Goal: Task Accomplishment & Management: Manage account settings

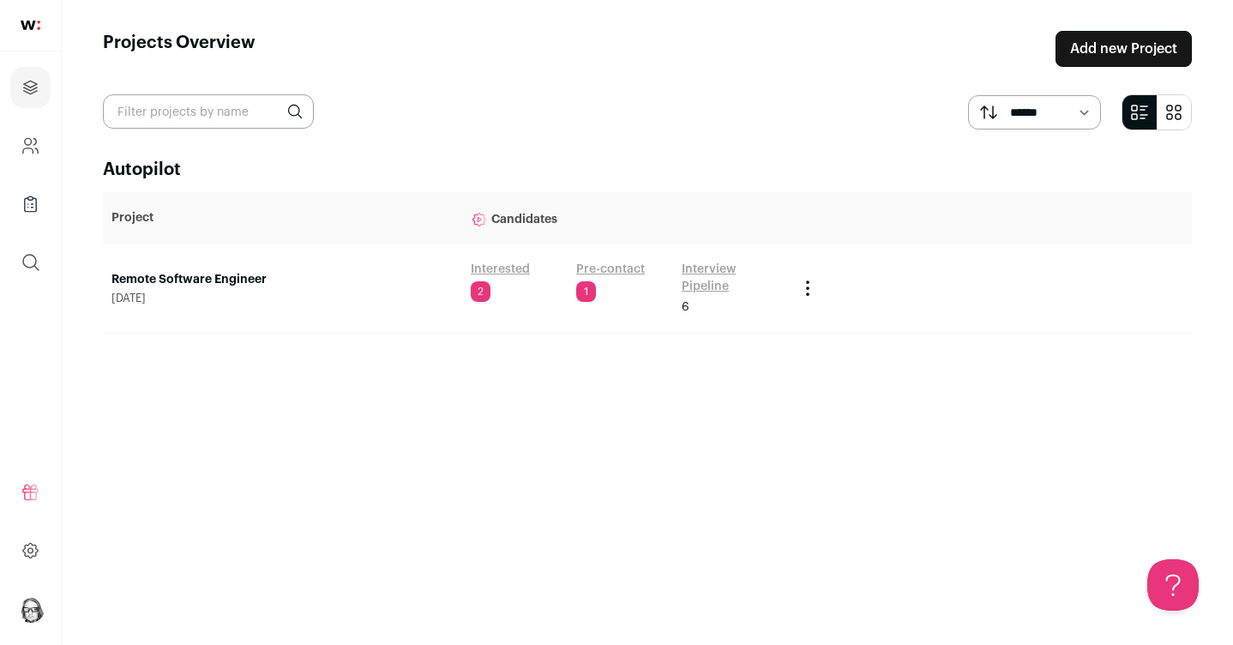
click at [250, 273] on link "Remote Software Engineer" at bounding box center [282, 279] width 342 height 17
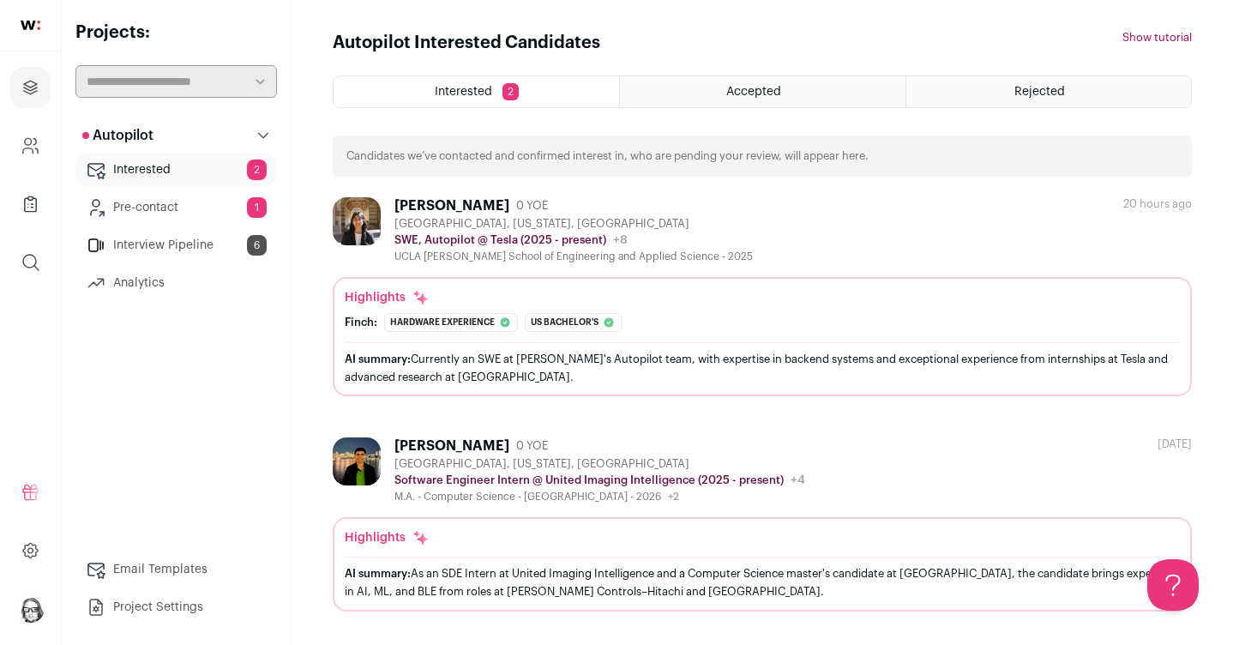
click at [188, 165] on link "Interested 2" at bounding box center [175, 170] width 201 height 34
click at [140, 204] on link "Pre-contact 1" at bounding box center [175, 207] width 201 height 34
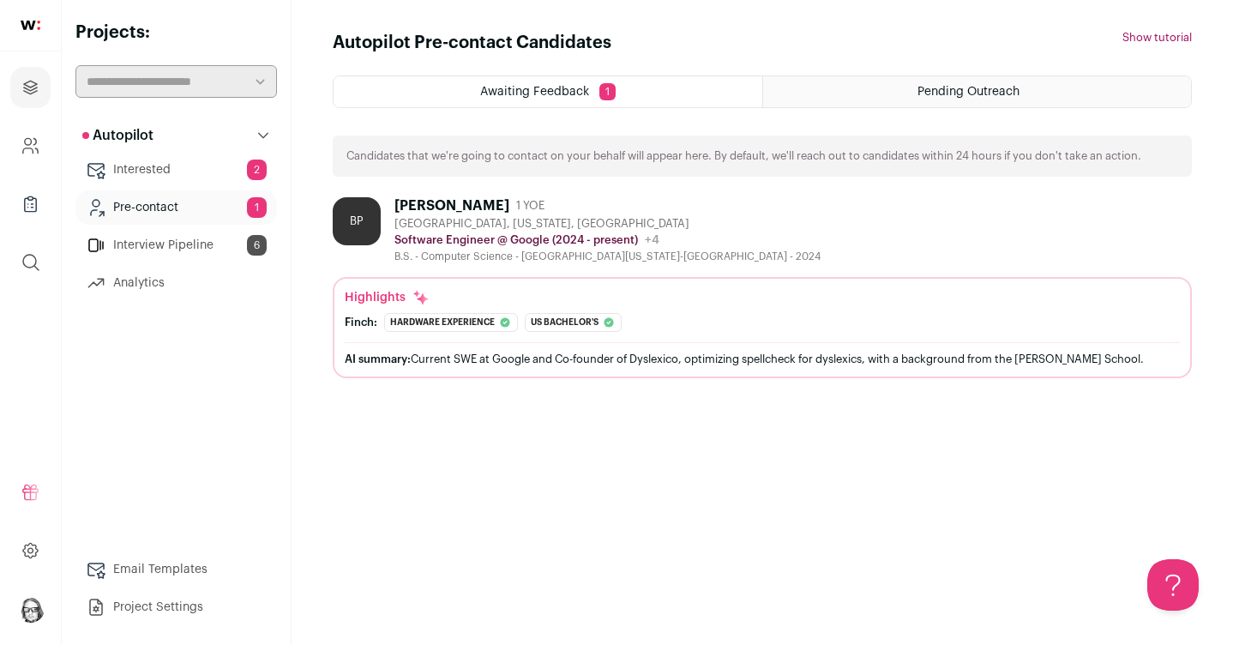
click at [116, 167] on link "Interested 2" at bounding box center [175, 170] width 201 height 34
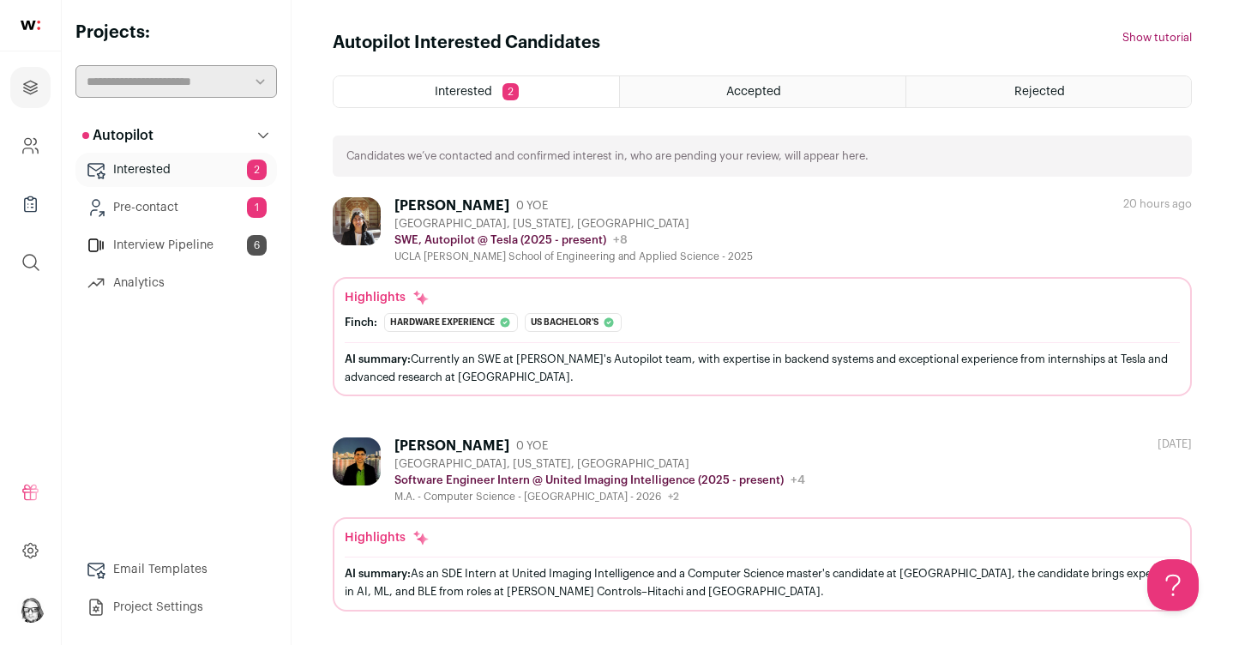
click at [358, 219] on img at bounding box center [357, 221] width 48 height 48
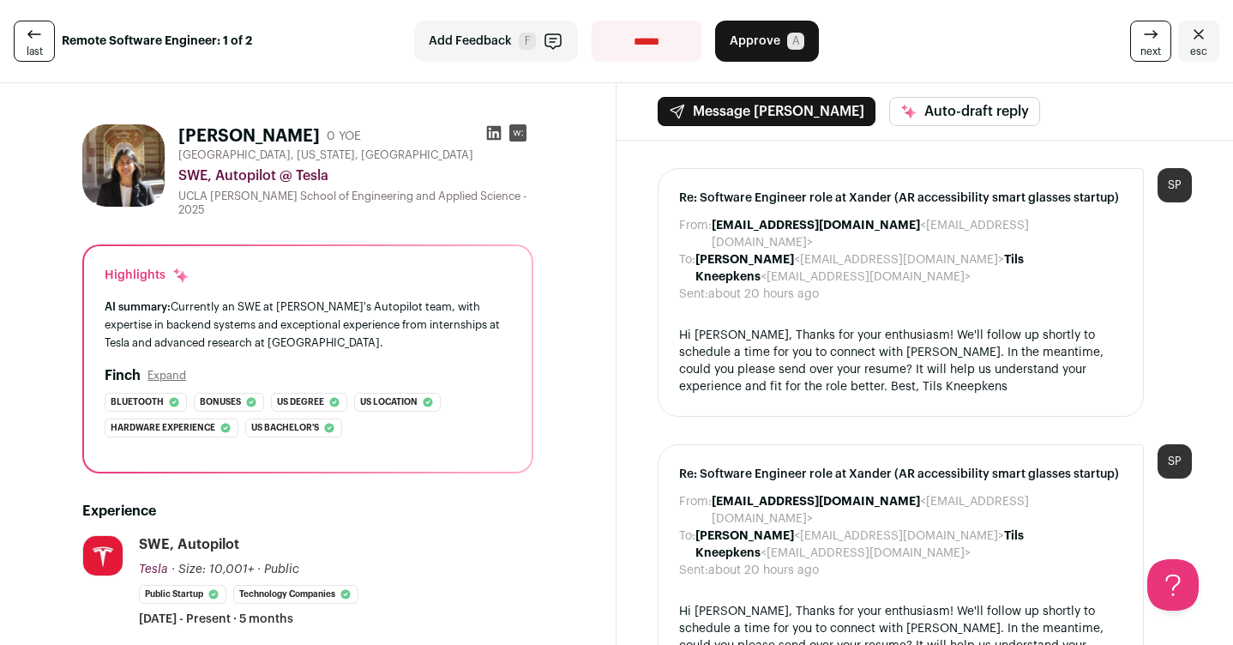
click at [158, 187] on img at bounding box center [123, 165] width 82 height 82
click at [117, 175] on img at bounding box center [123, 165] width 82 height 82
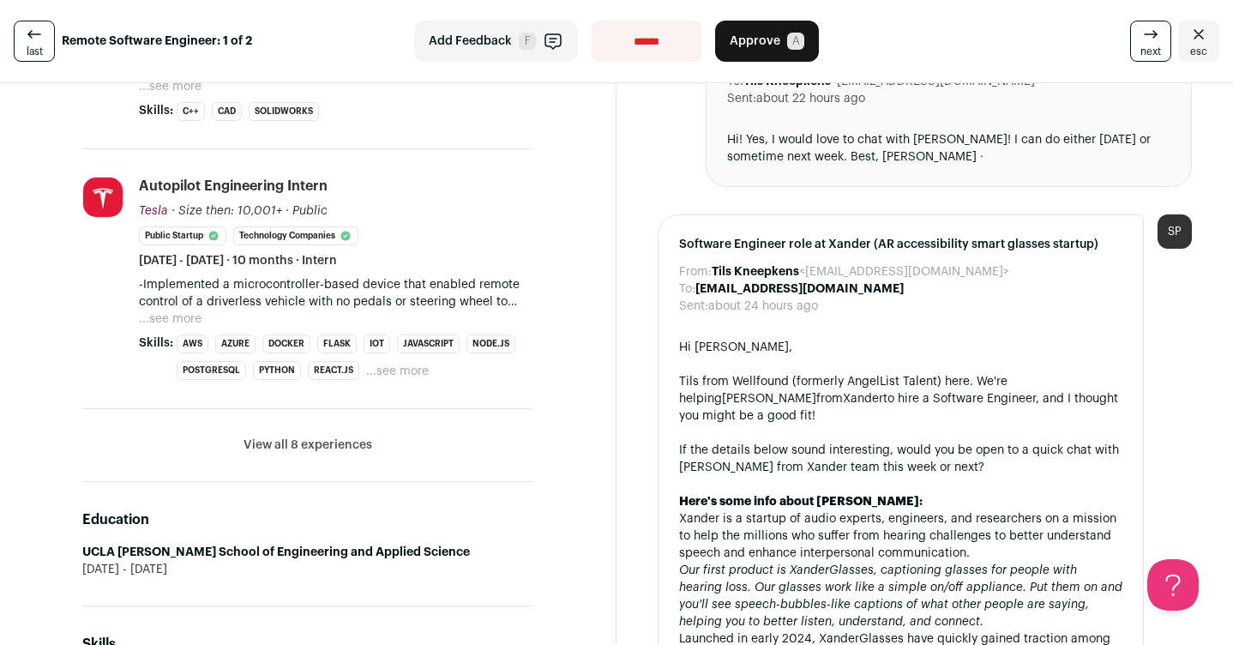
scroll to position [716, 0]
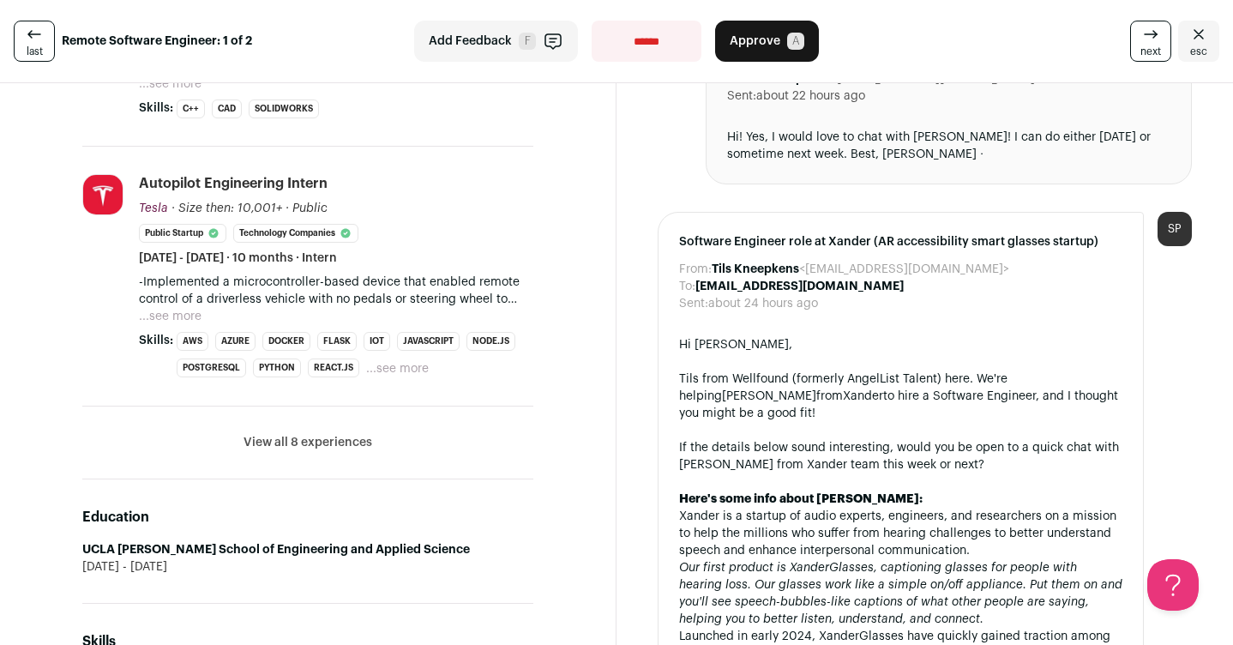
click at [352, 442] on button "View all 8 experiences" at bounding box center [307, 442] width 129 height 17
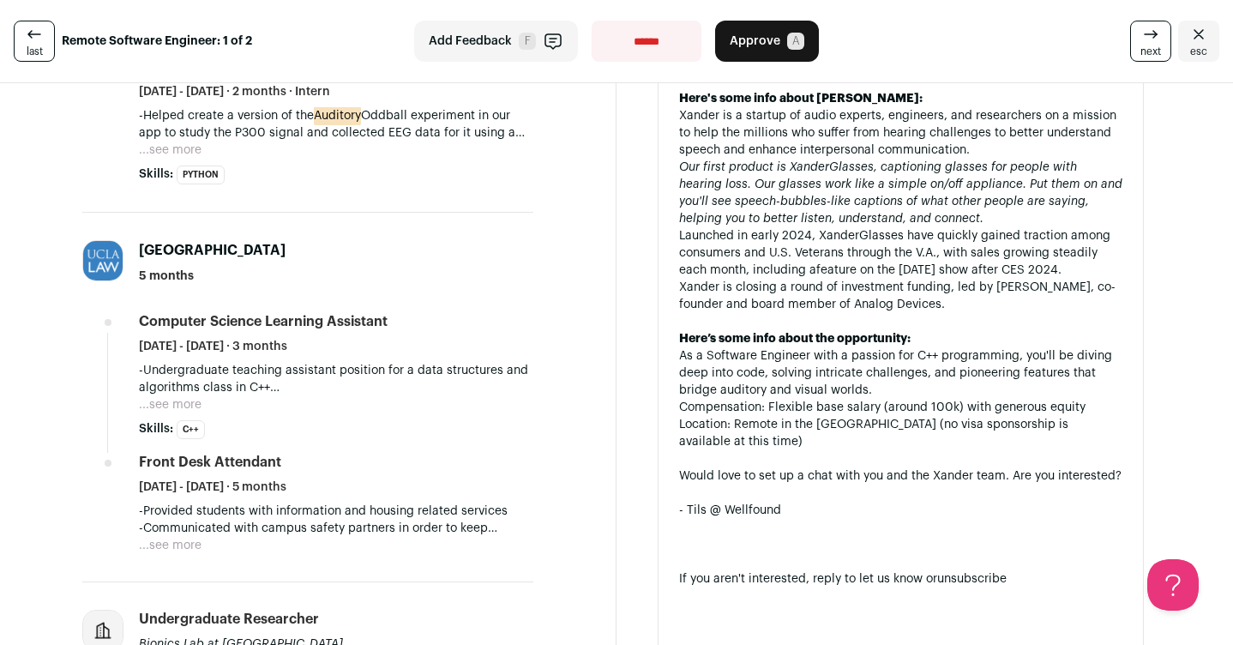
scroll to position [1121, 0]
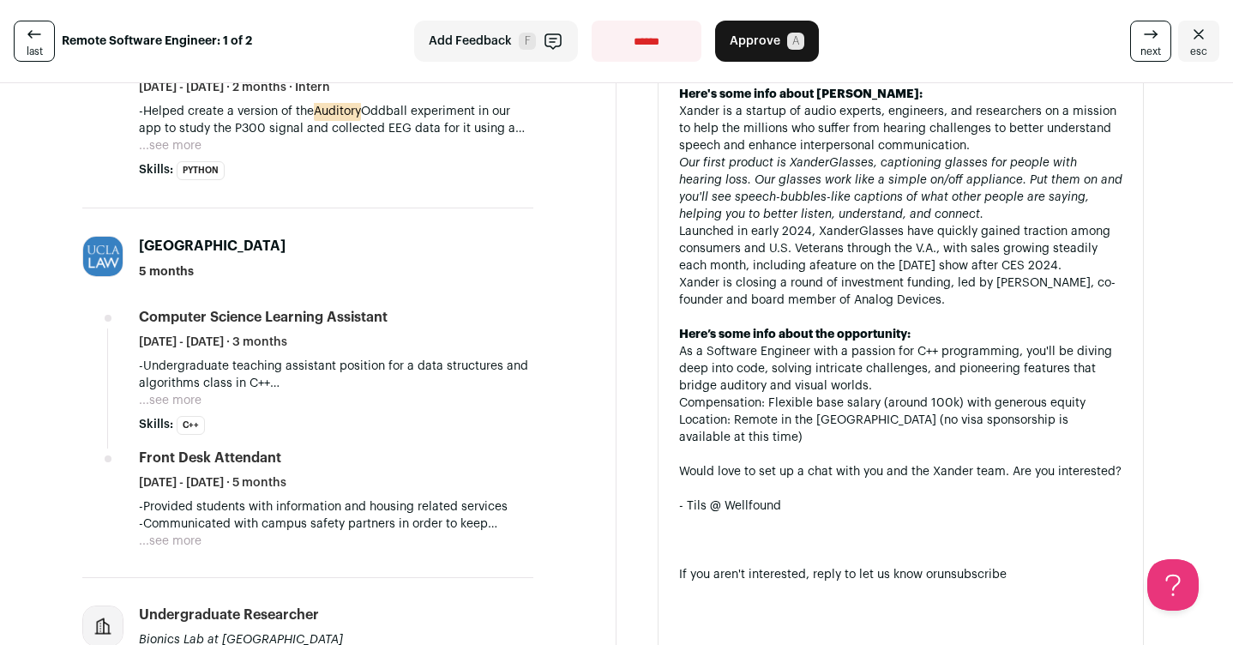
click at [181, 395] on button "...see more" at bounding box center [170, 400] width 63 height 17
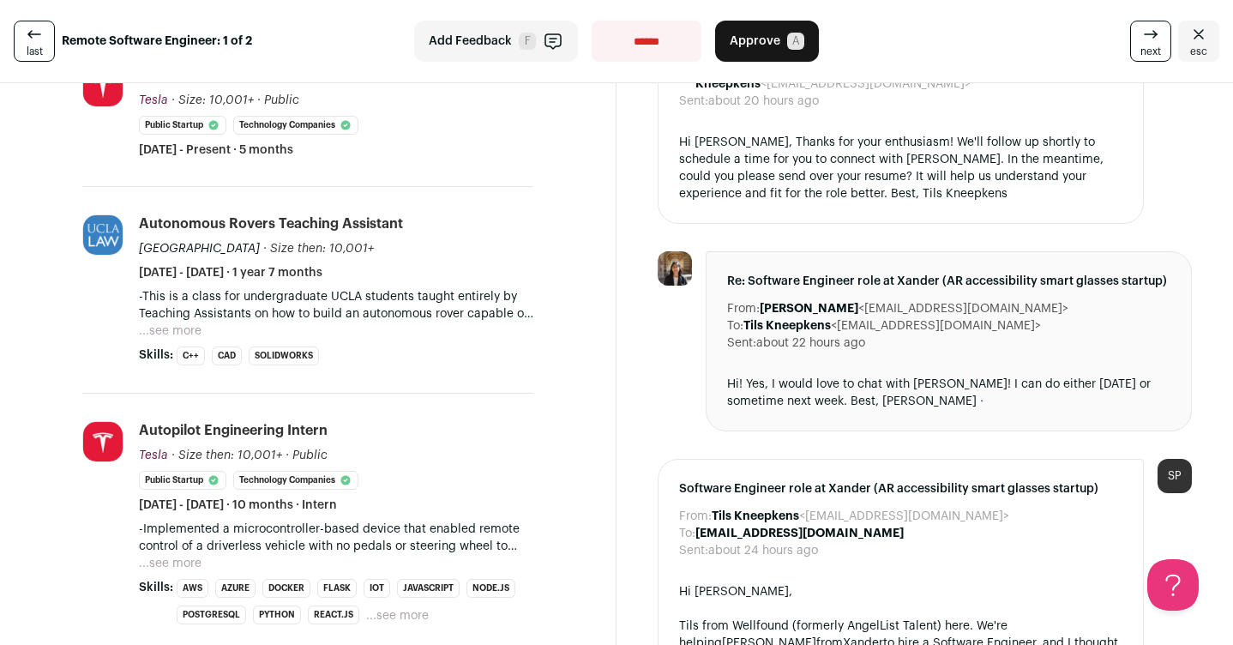
scroll to position [471, 0]
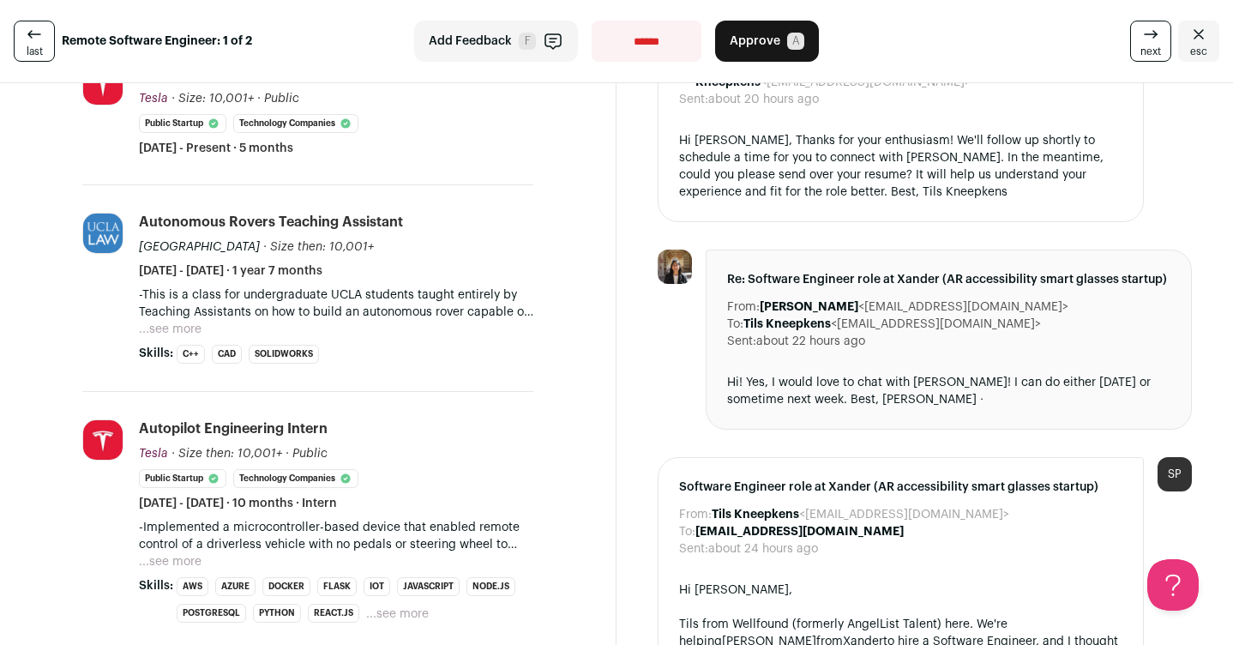
click at [182, 325] on button "...see more" at bounding box center [170, 329] width 63 height 17
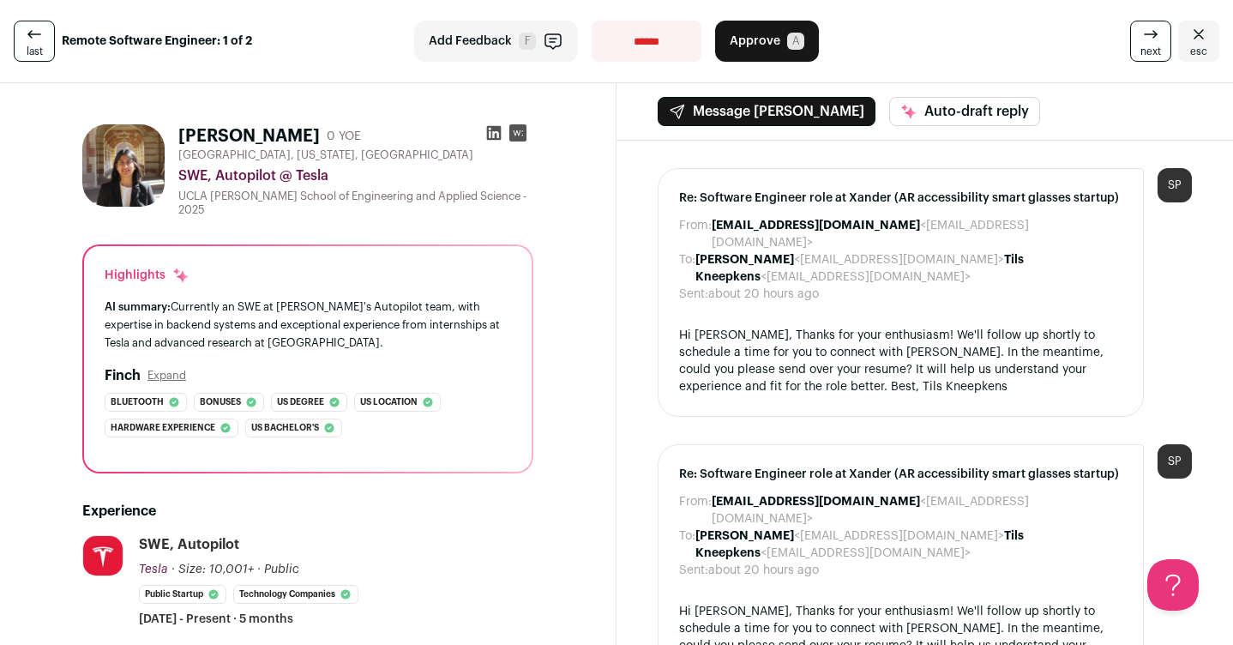
scroll to position [0, 0]
click at [777, 42] on button "Approve A" at bounding box center [767, 41] width 104 height 41
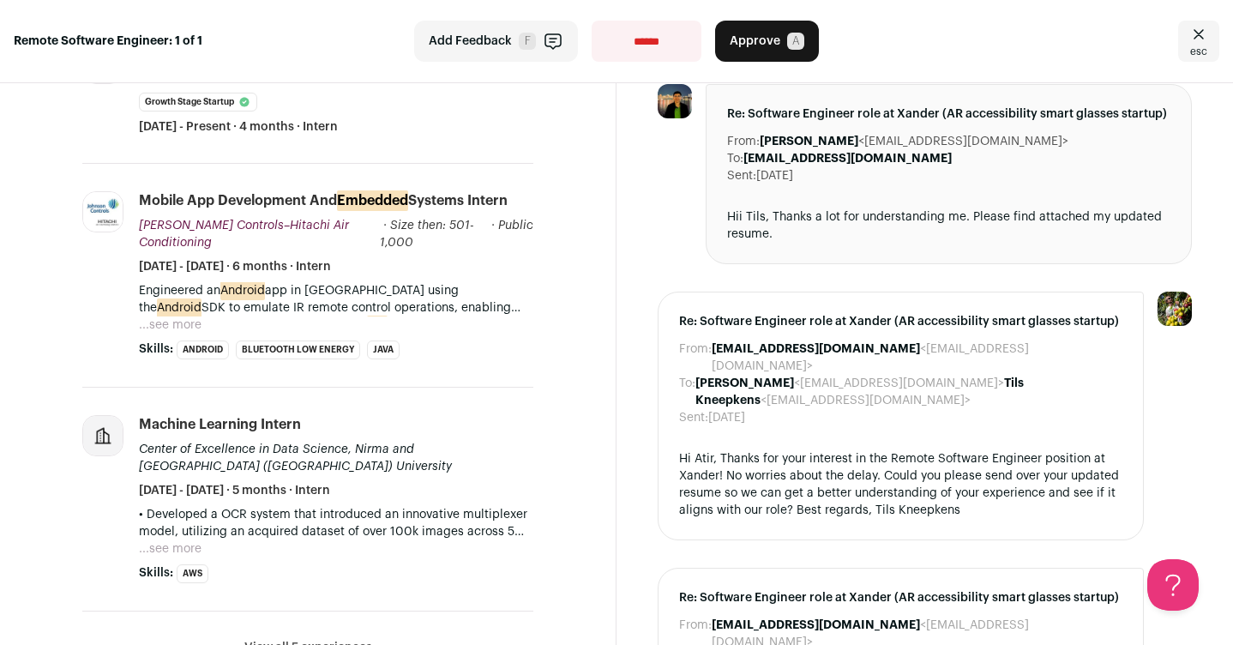
scroll to position [501, 0]
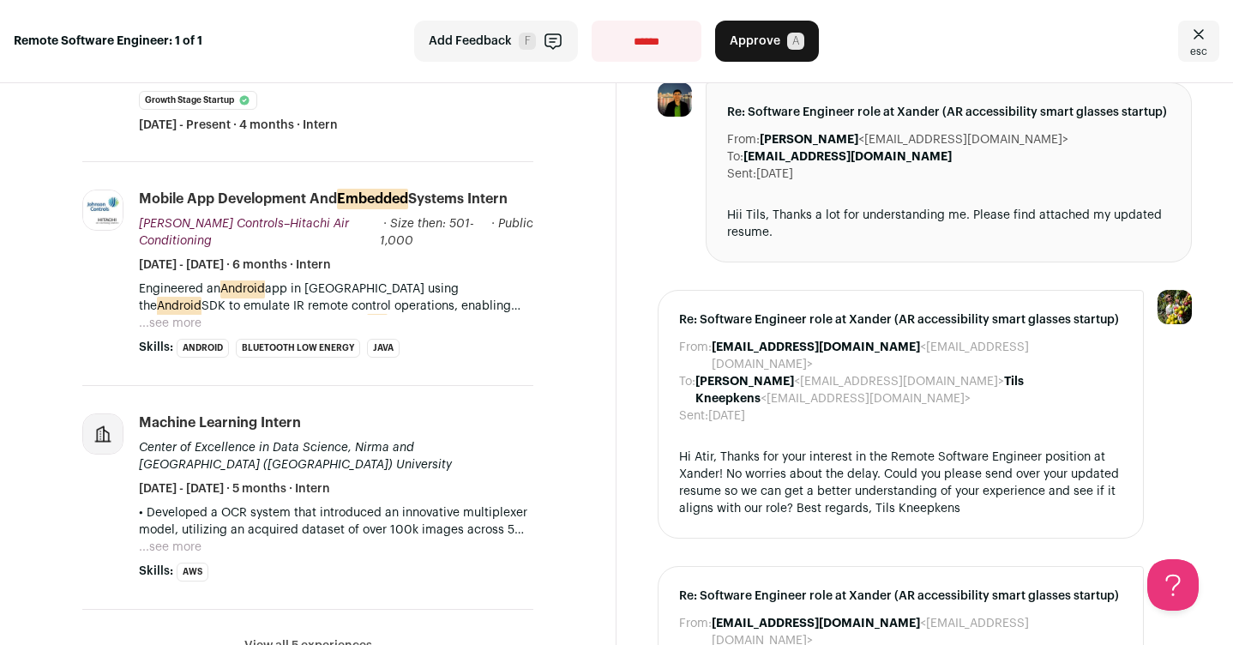
click at [172, 324] on button "...see more" at bounding box center [170, 323] width 63 height 17
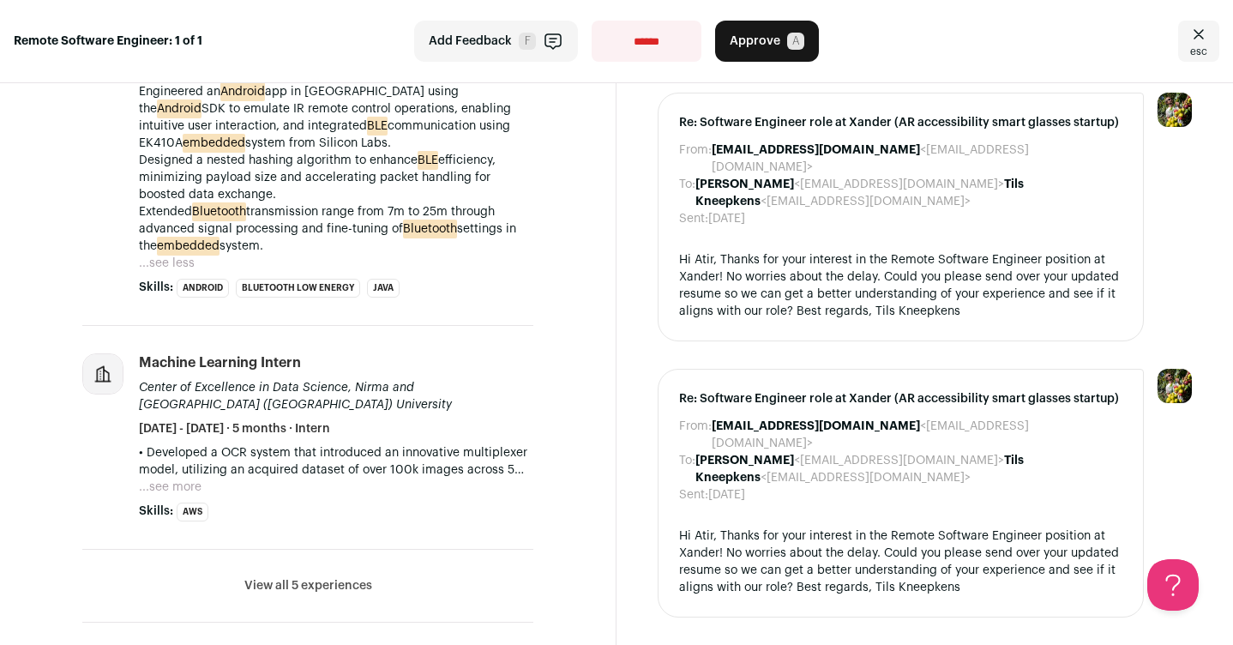
scroll to position [705, 0]
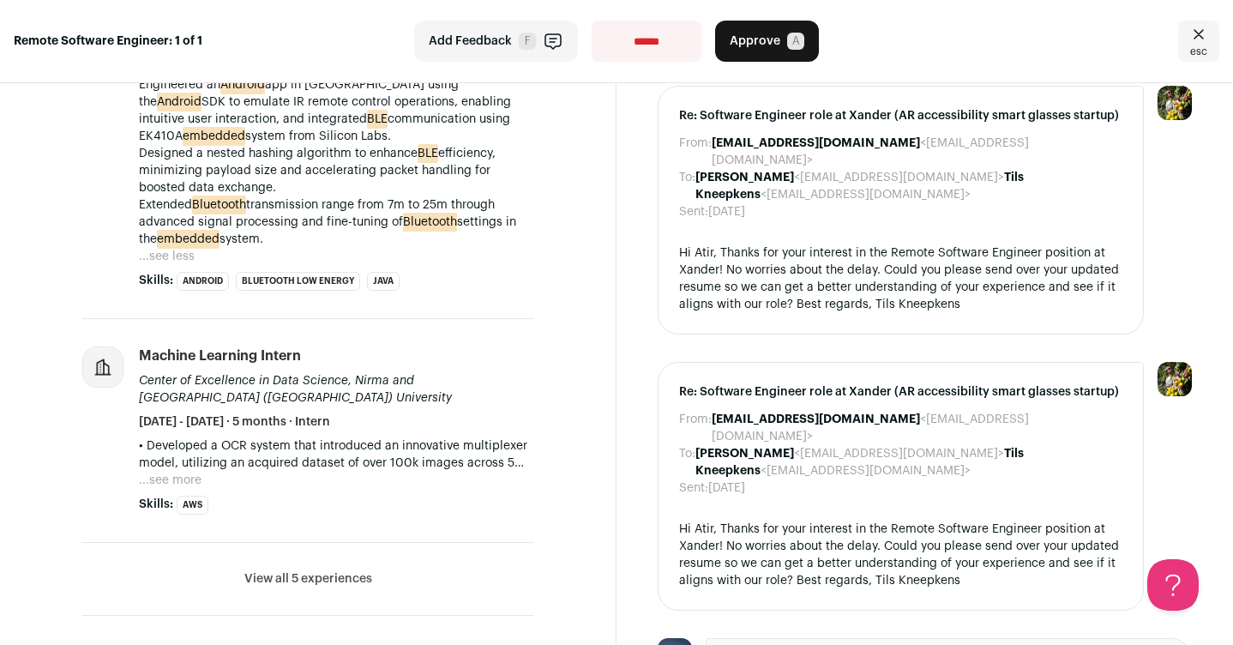
click at [183, 478] on button "...see more" at bounding box center [170, 480] width 63 height 17
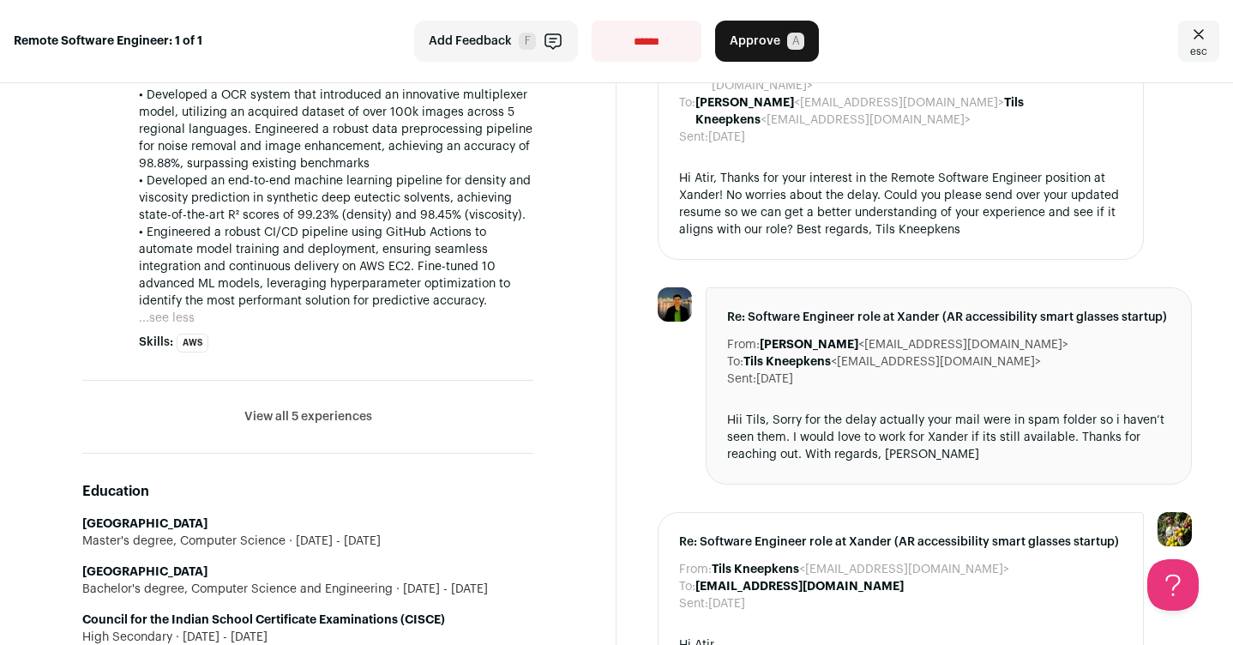
scroll to position [1080, 0]
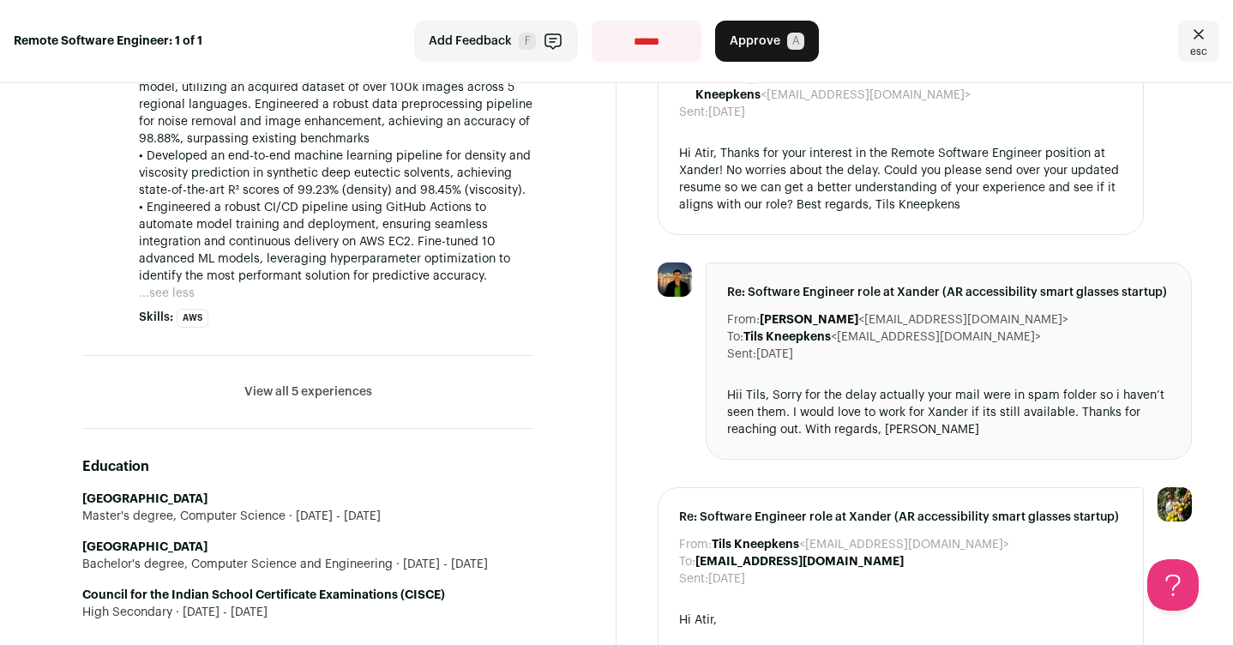
click at [313, 384] on button "View all 5 experiences" at bounding box center [308, 391] width 128 height 17
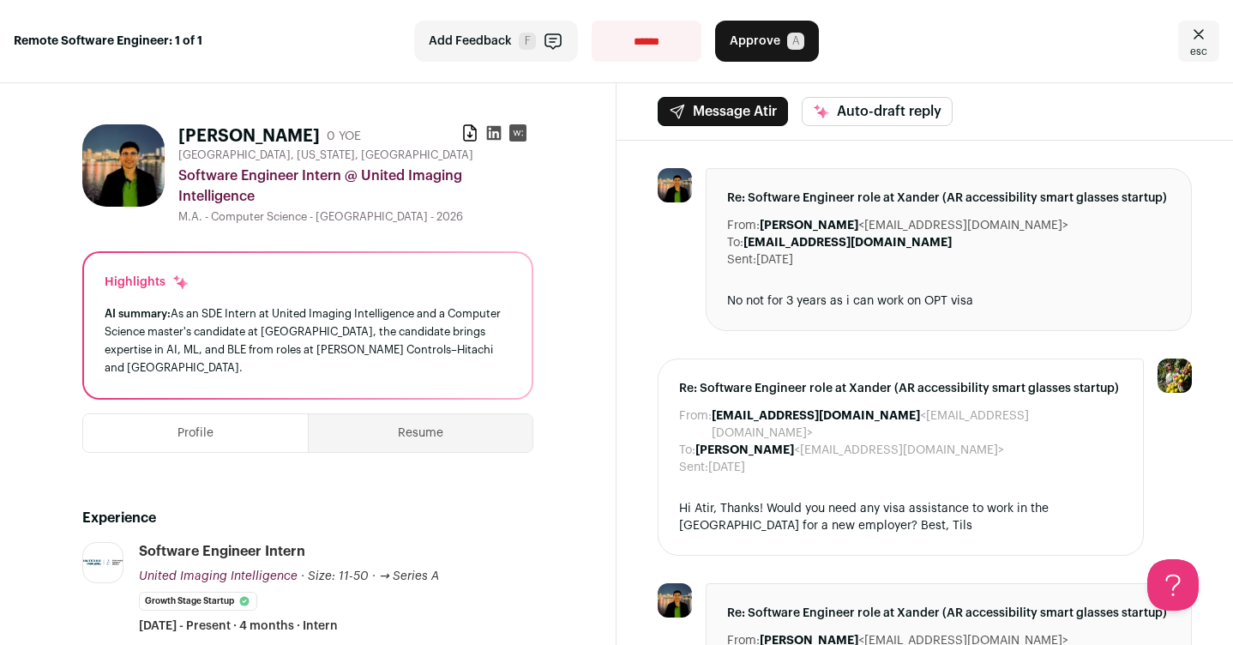
scroll to position [0, 0]
select select "**********"
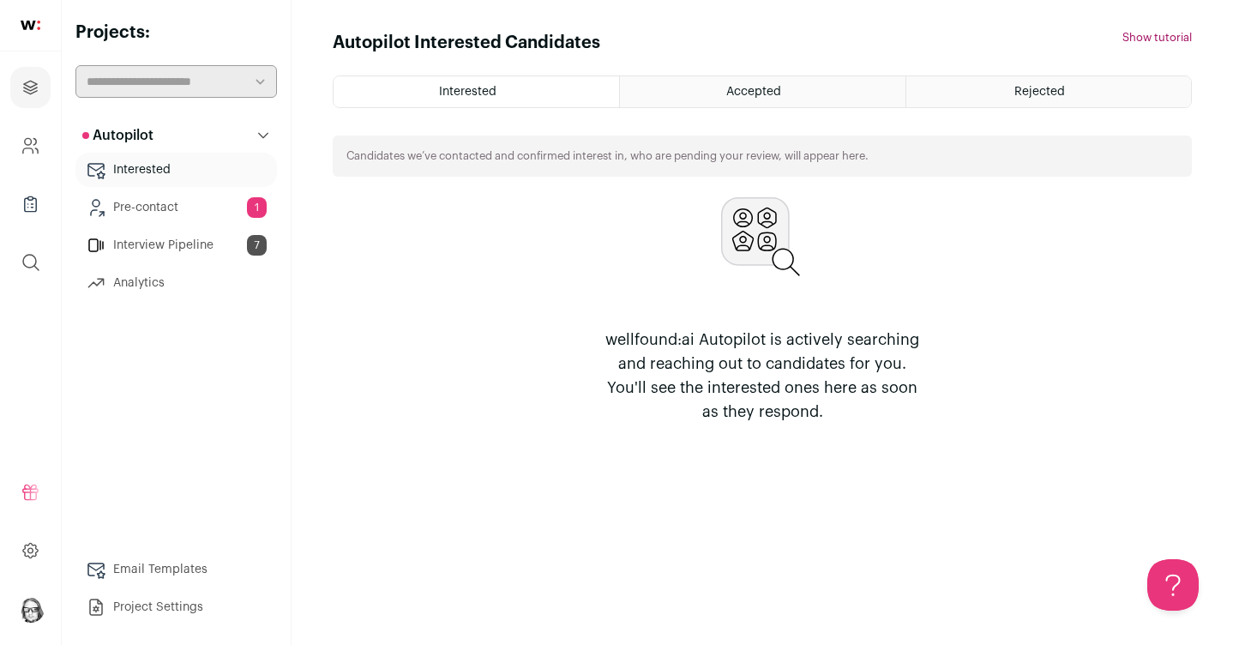
click at [1062, 81] on div "Rejected" at bounding box center [1048, 91] width 285 height 31
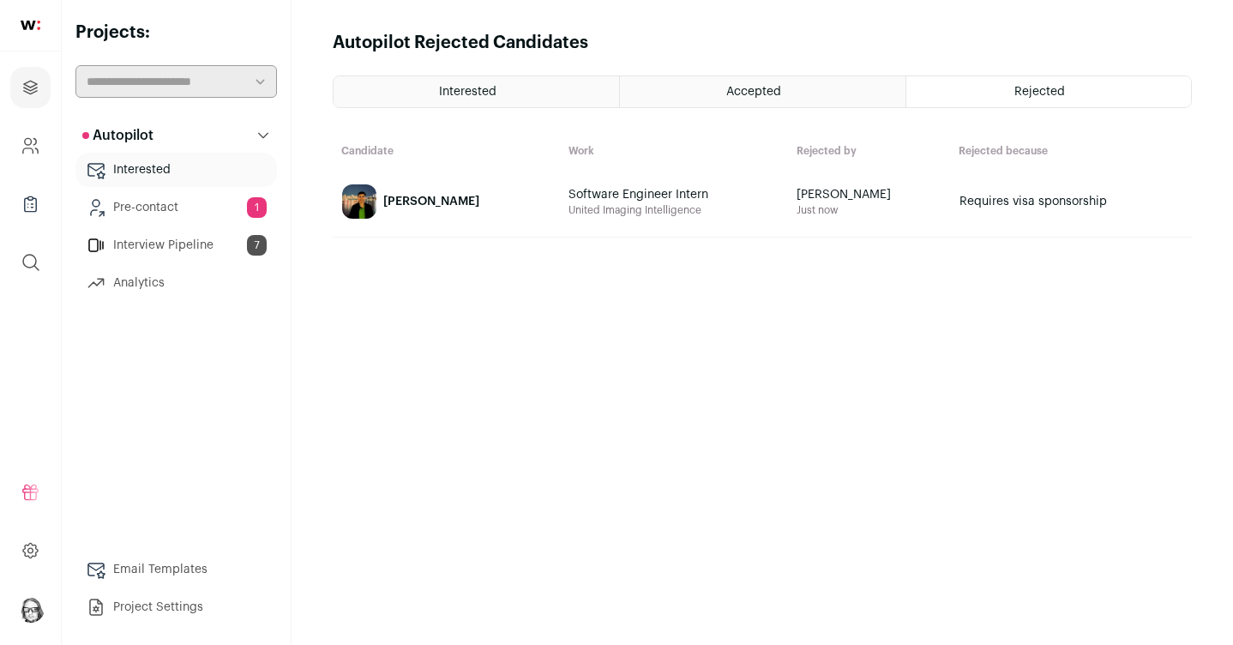
click at [1039, 93] on span "Rejected" at bounding box center [1039, 92] width 51 height 12
click at [438, 215] on link "[PERSON_NAME]" at bounding box center [446, 201] width 225 height 69
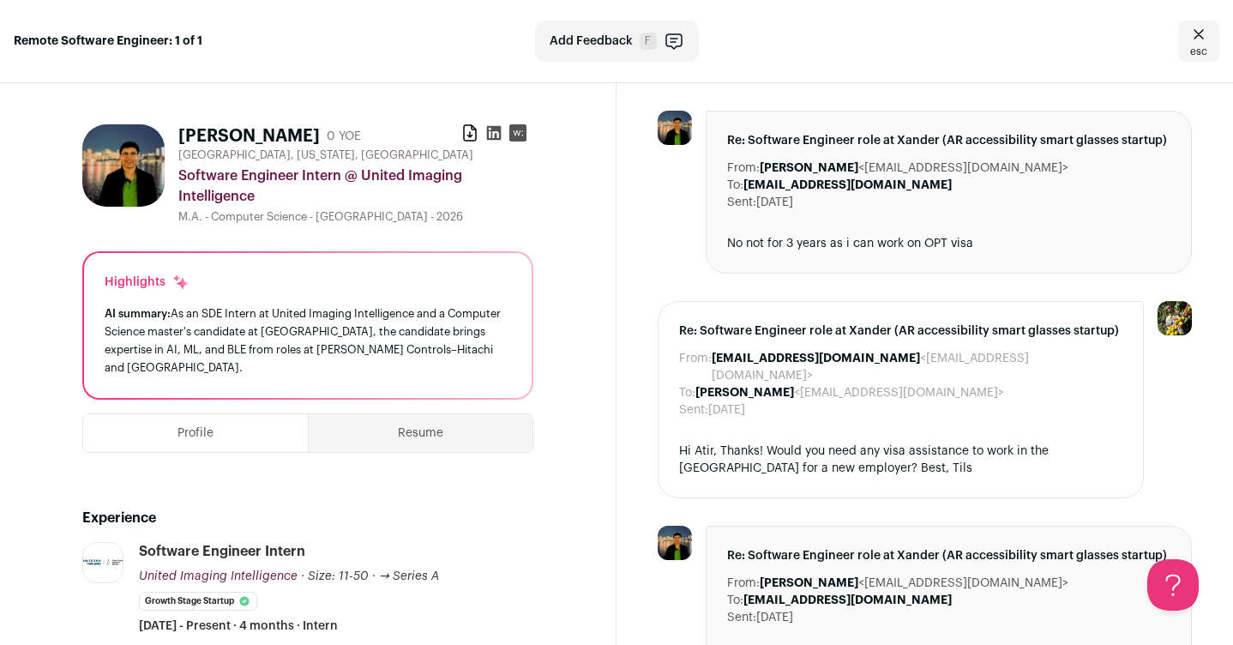
click at [439, 202] on div "Software Engineer Intern @ United Imaging Intelligence" at bounding box center [355, 185] width 355 height 41
click at [640, 45] on span "F" at bounding box center [648, 41] width 17 height 17
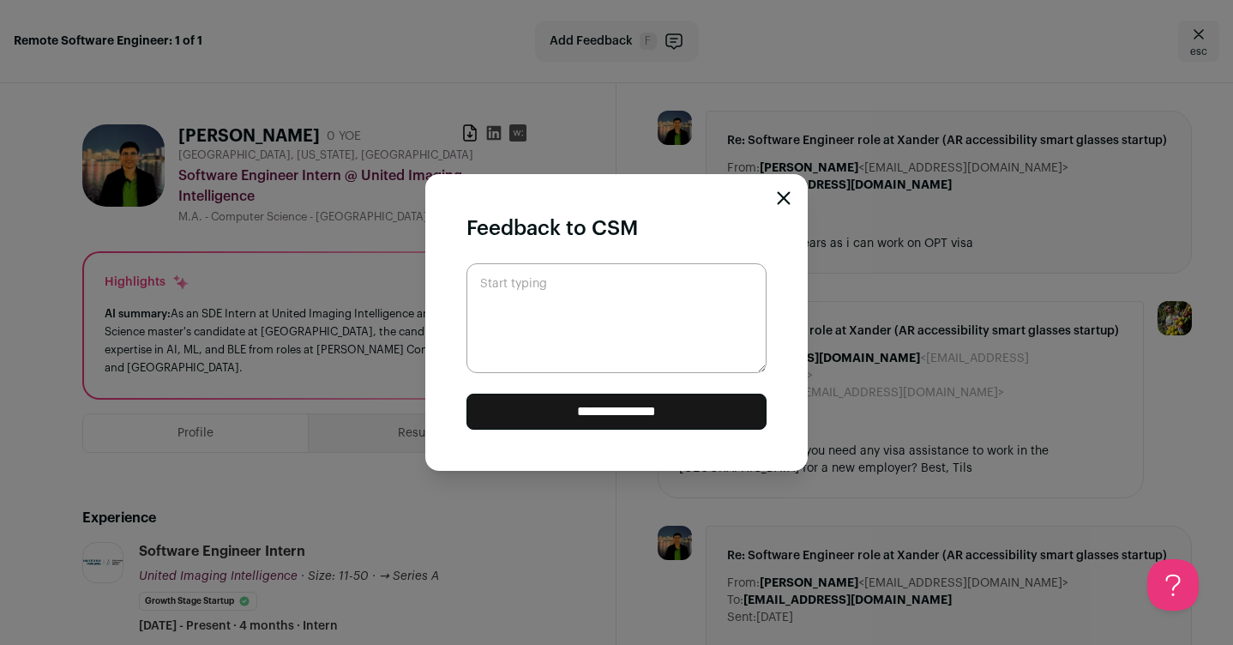
click at [568, 304] on textarea "Start typing" at bounding box center [616, 318] width 300 height 110
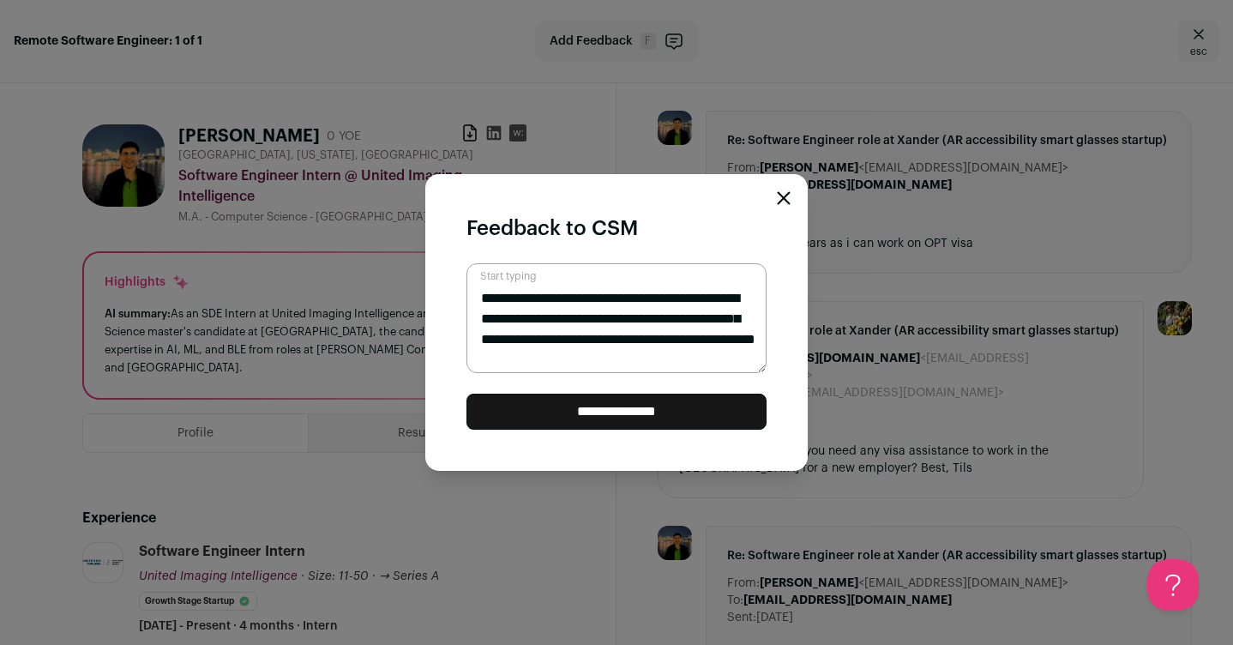
scroll to position [15, 0]
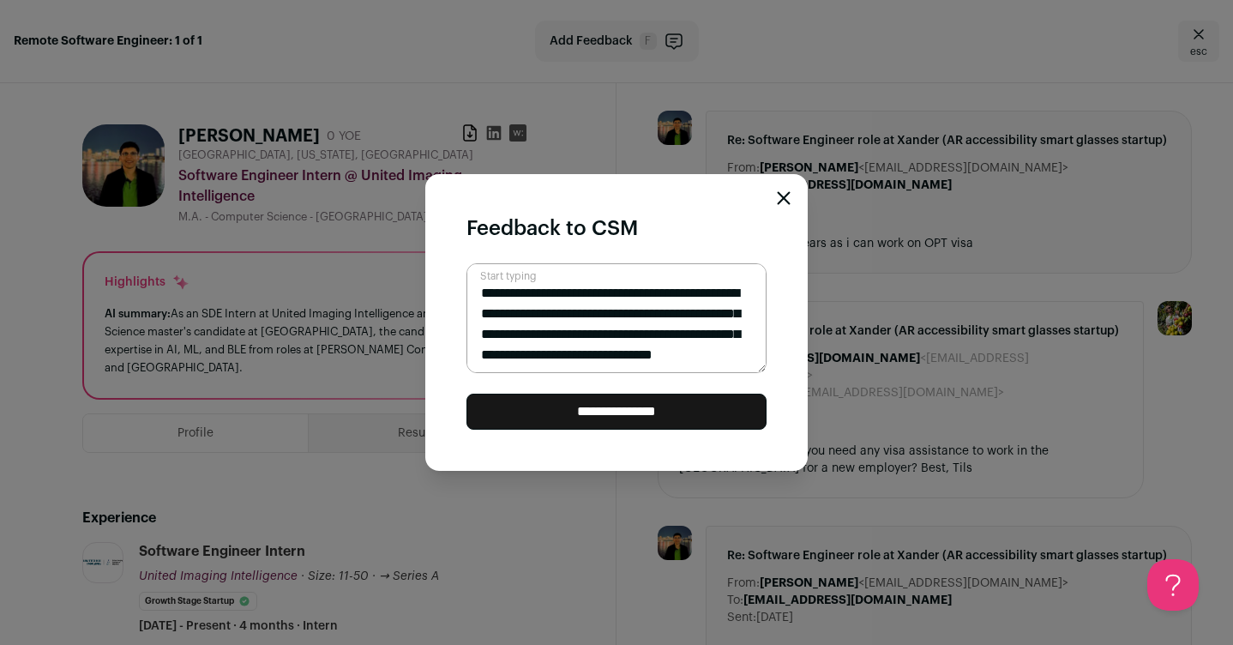
click at [731, 363] on textarea "**********" at bounding box center [616, 318] width 300 height 110
type textarea "**********"
click at [619, 405] on input "**********" at bounding box center [616, 412] width 300 height 36
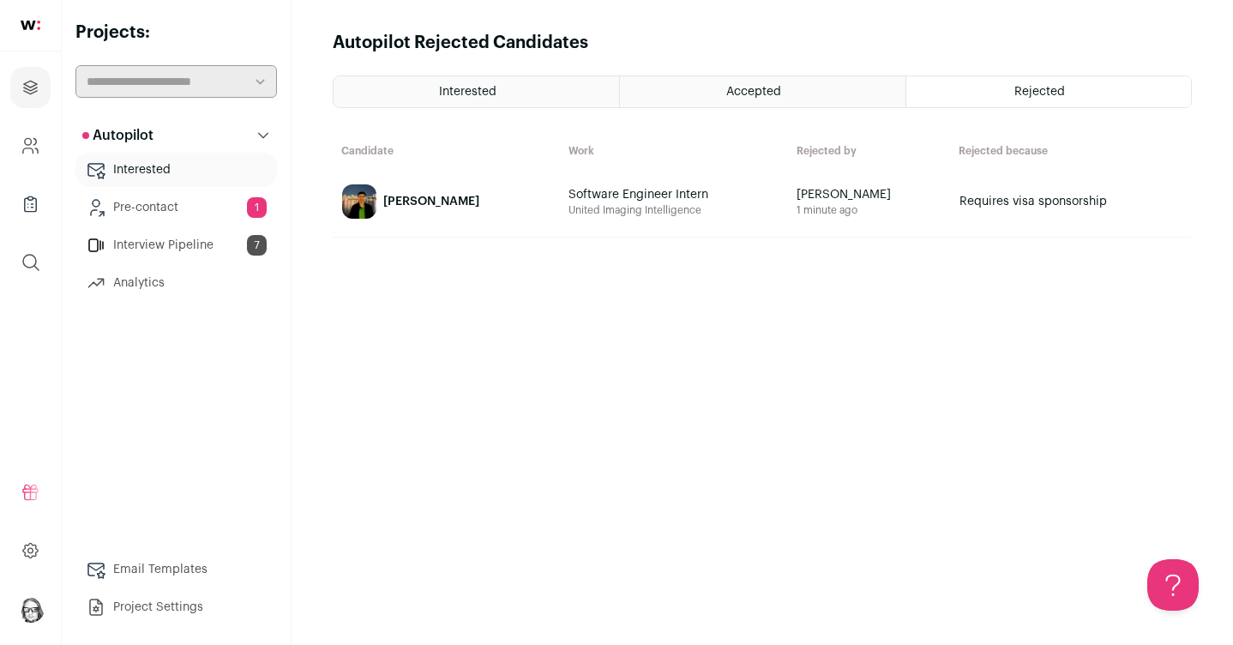
click at [126, 212] on link "Pre-contact 1" at bounding box center [175, 207] width 201 height 34
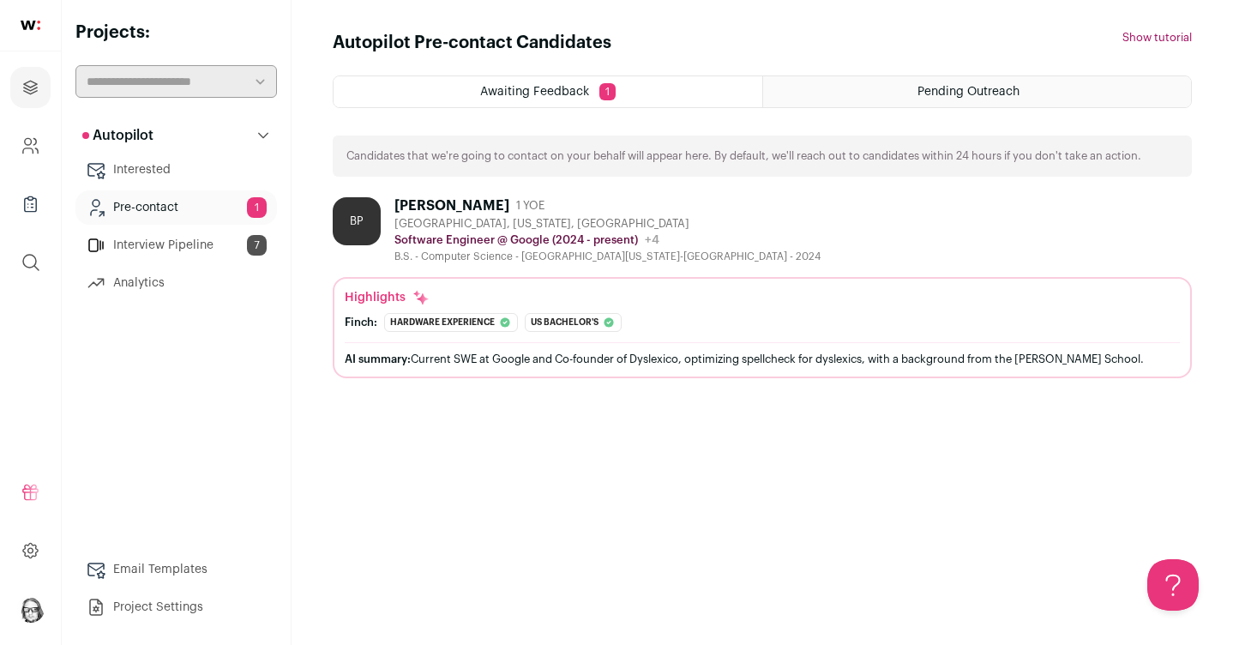
click at [704, 348] on div "AI summary: Current SWE at Google and Co-founder of Dyslexico, optimizing spell…" at bounding box center [762, 358] width 835 height 33
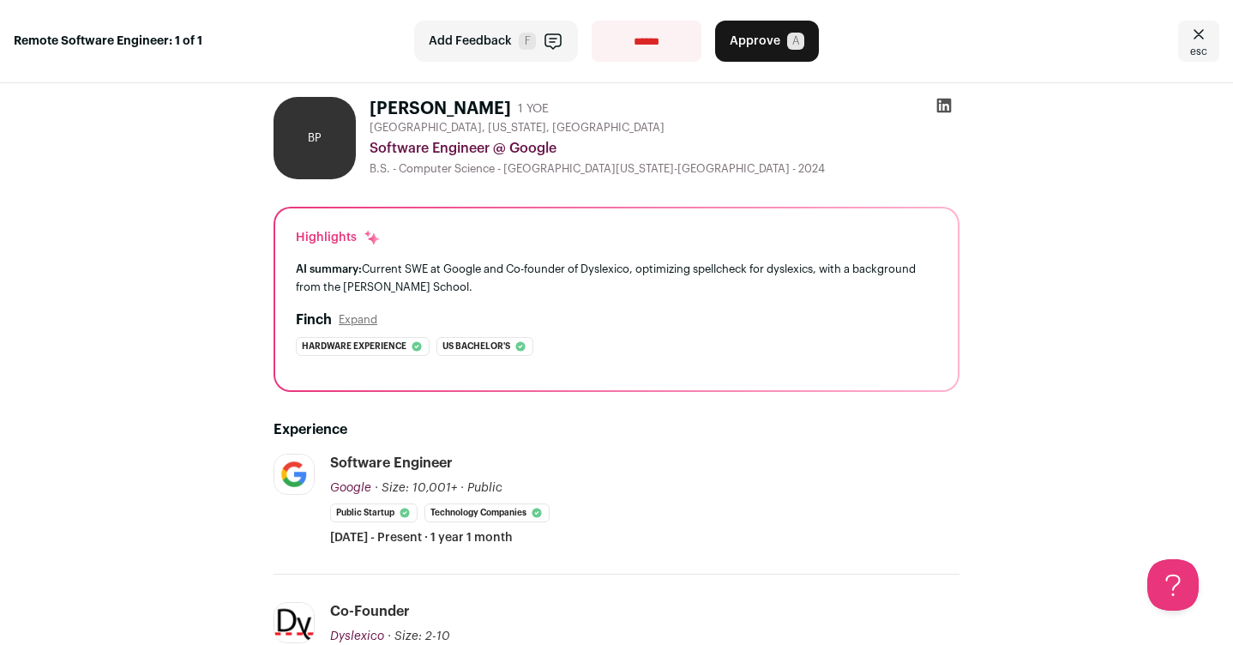
click at [1194, 28] on icon "Close" at bounding box center [1198, 34] width 21 height 21
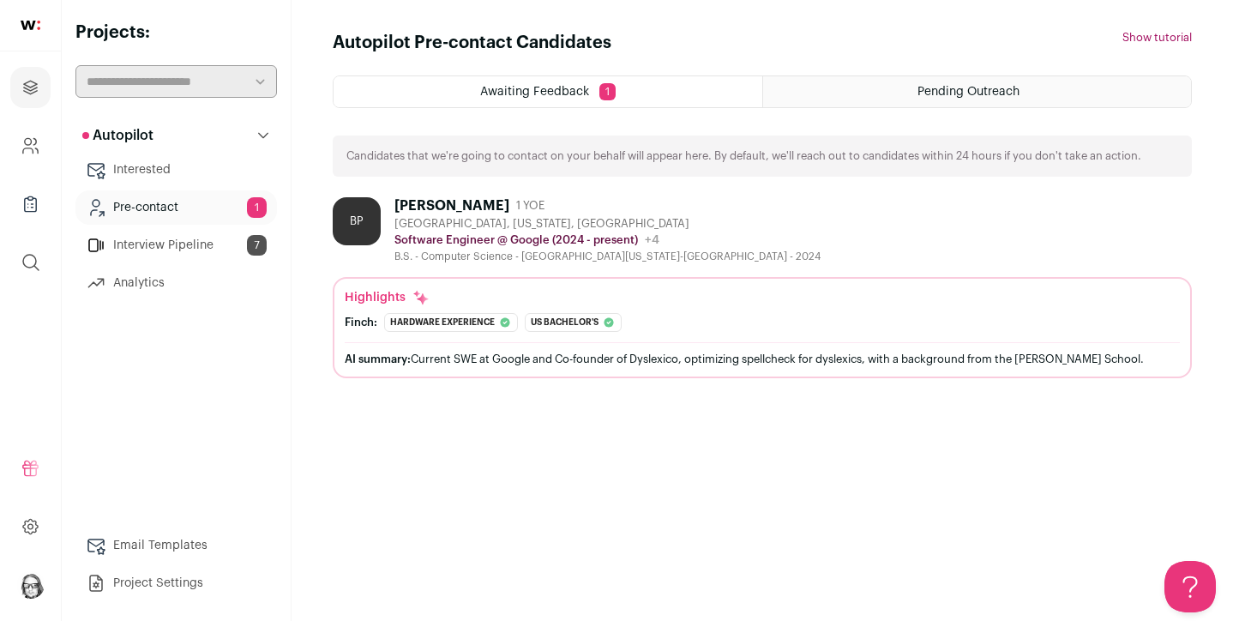
click at [617, 211] on div "Bridget Peterkin 1 YOE" at bounding box center [607, 205] width 426 height 17
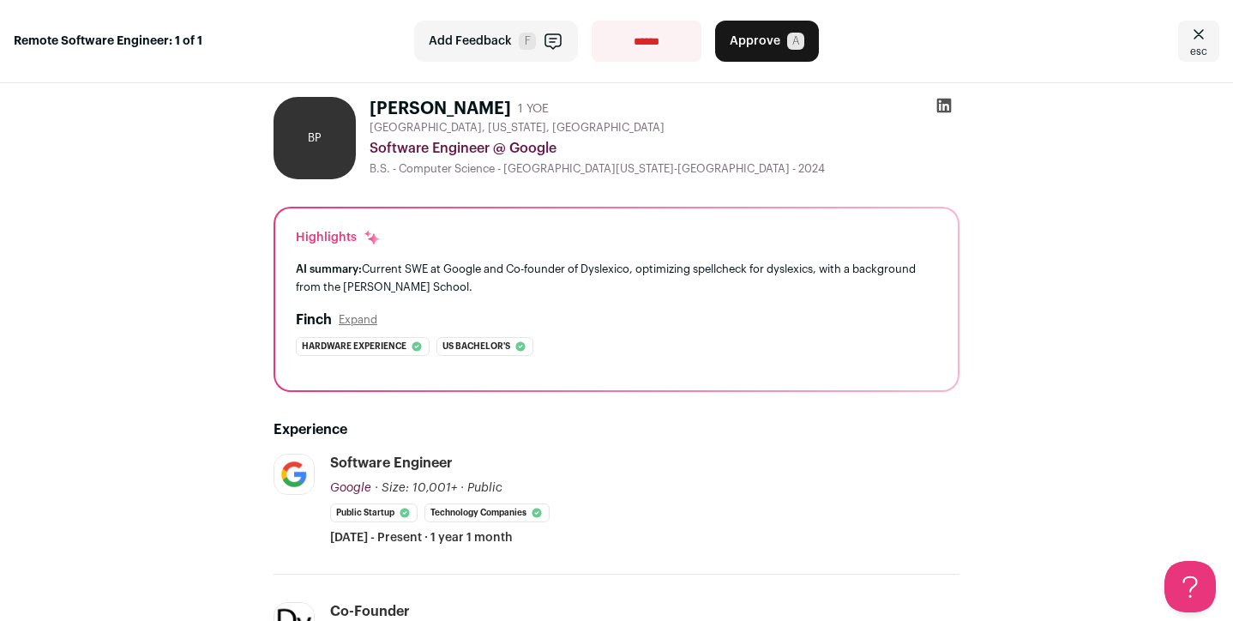
click at [722, 144] on div "Software Engineer @ Google" at bounding box center [665, 148] width 590 height 21
select select "**********"
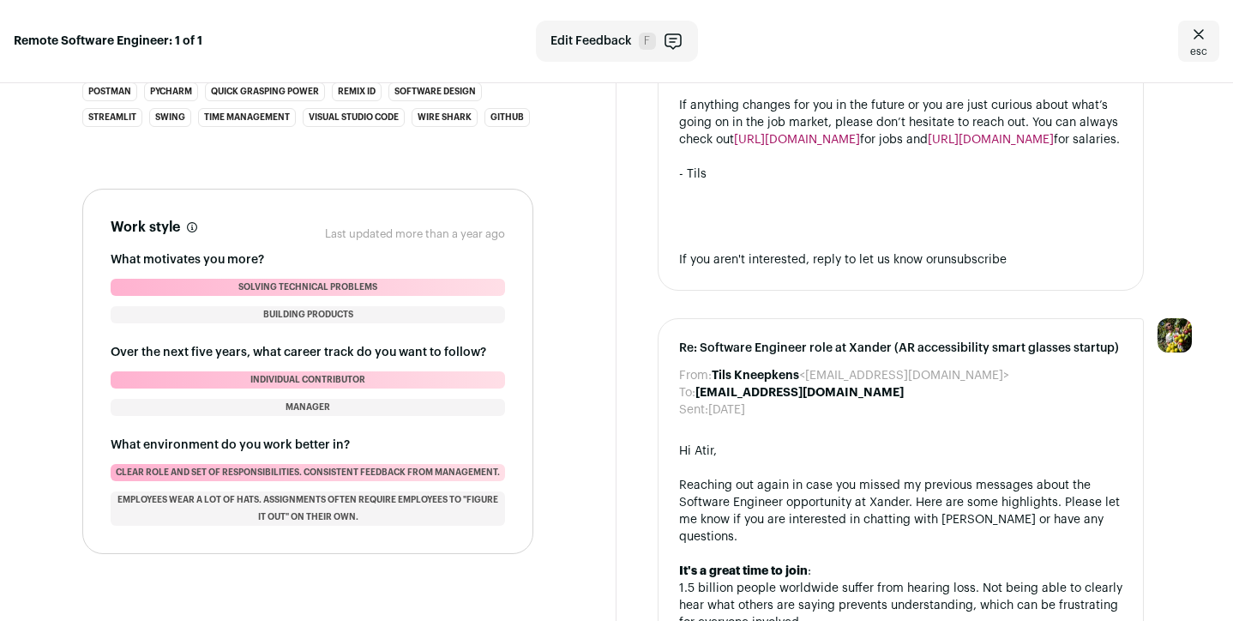
scroll to position [1681, 0]
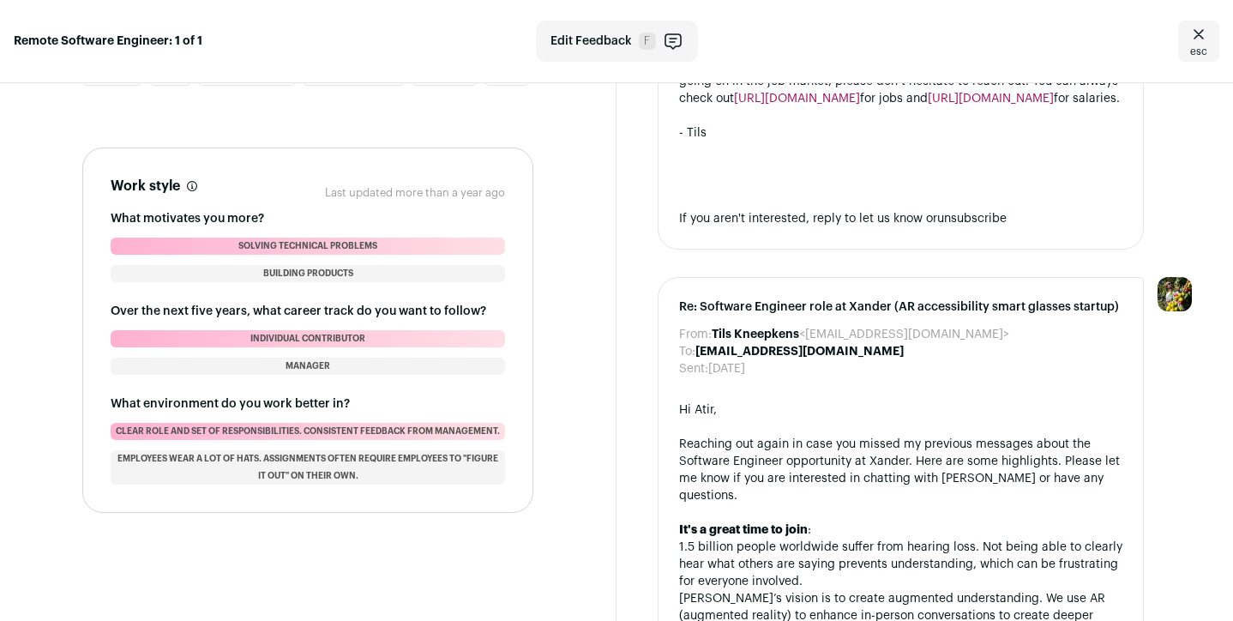
click at [1198, 41] on icon "Close" at bounding box center [1198, 34] width 21 height 21
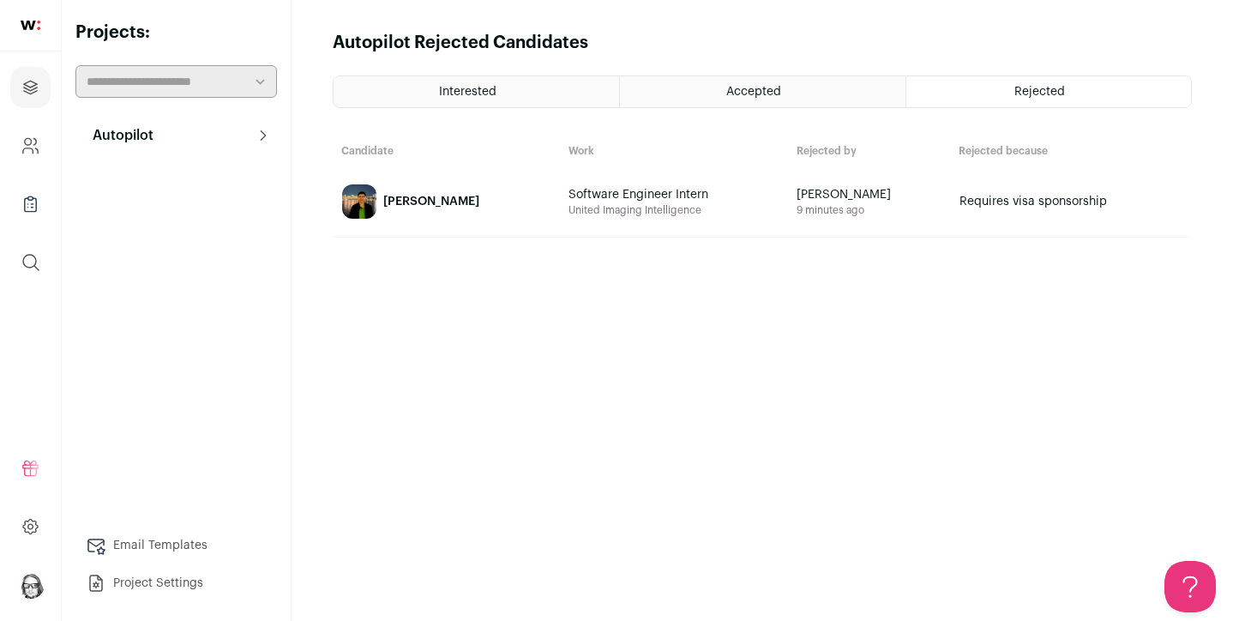
click at [1035, 93] on span "Rejected" at bounding box center [1039, 92] width 51 height 12
click at [1035, 90] on span "Rejected" at bounding box center [1039, 92] width 51 height 12
click at [723, 114] on div "Interested Accepted Rejected Candidate Work Rejected by Rejected because Atir […" at bounding box center [762, 332] width 859 height 514
click at [742, 89] on span "Accepted" at bounding box center [753, 92] width 55 height 12
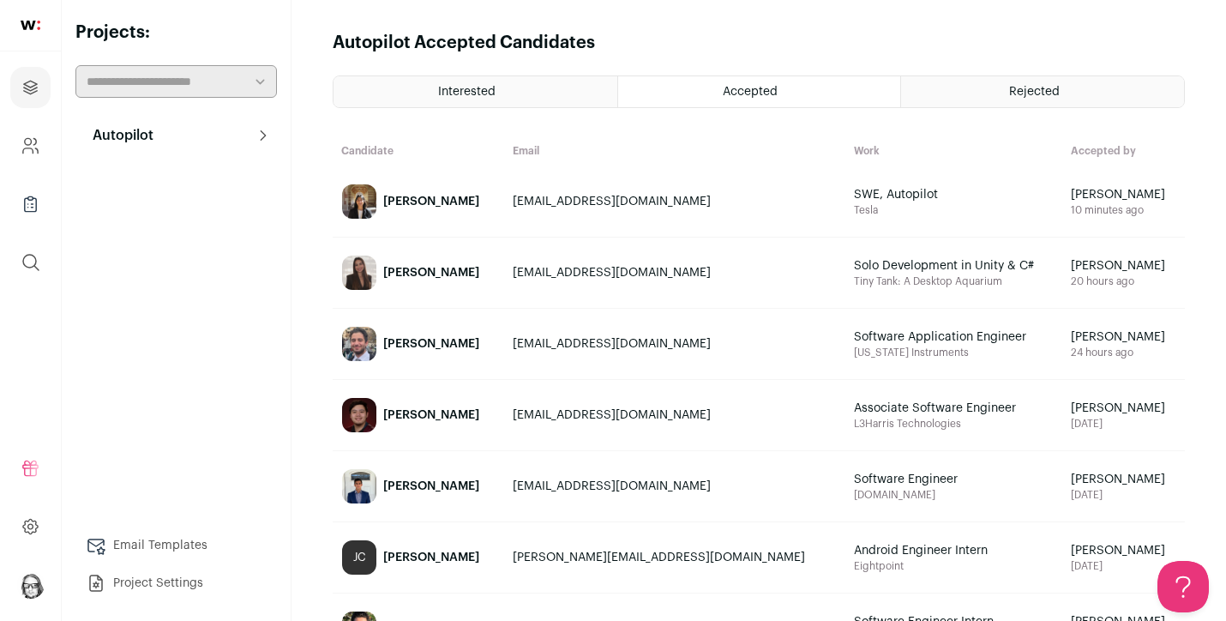
click at [480, 99] on div "Interested" at bounding box center [476, 91] width 284 height 31
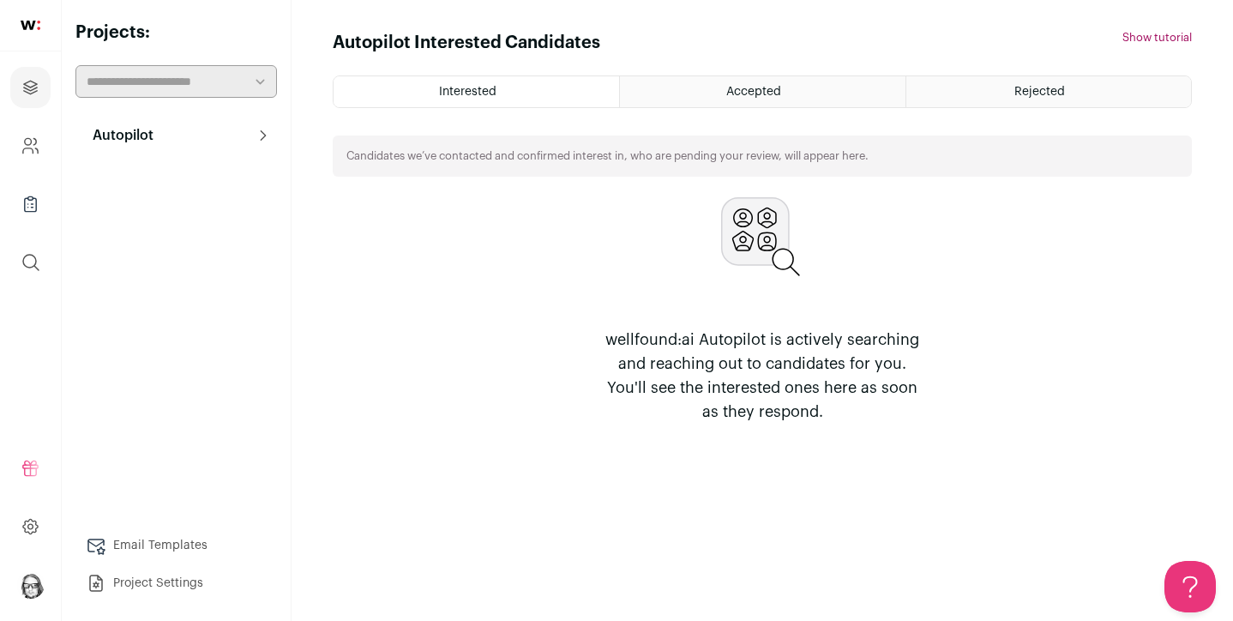
click at [1019, 82] on div "Rejected" at bounding box center [1048, 91] width 285 height 31
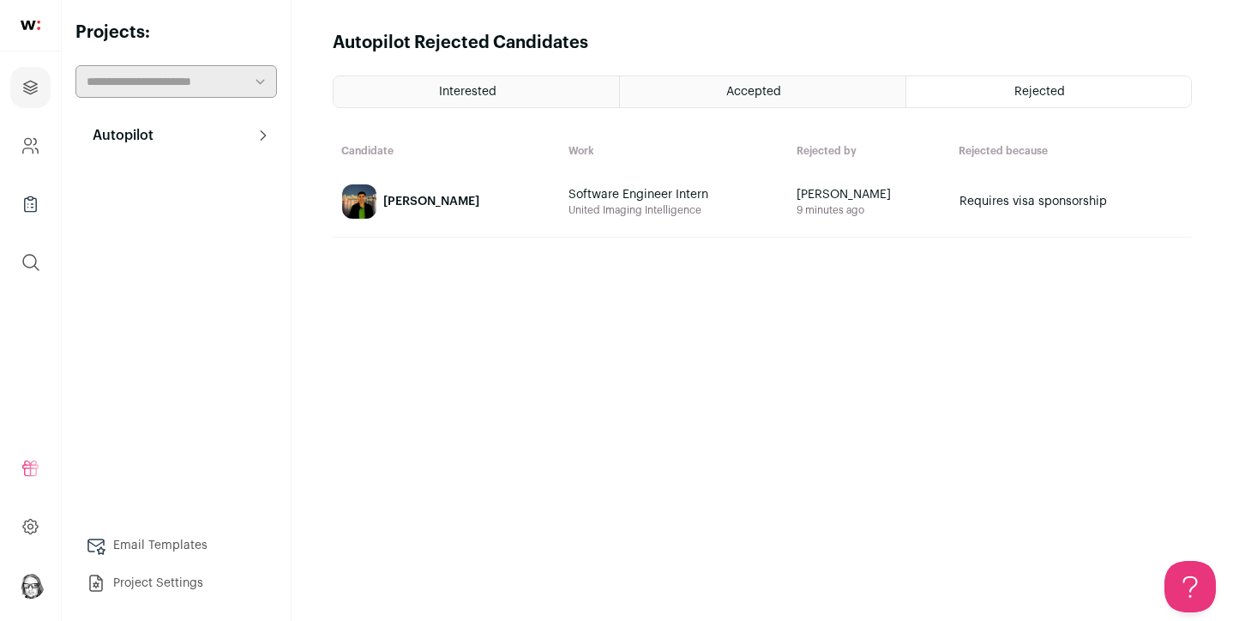
click at [196, 141] on button "Autopilot" at bounding box center [175, 135] width 201 height 34
click at [167, 241] on link "Interview Pipeline 7" at bounding box center [175, 245] width 201 height 34
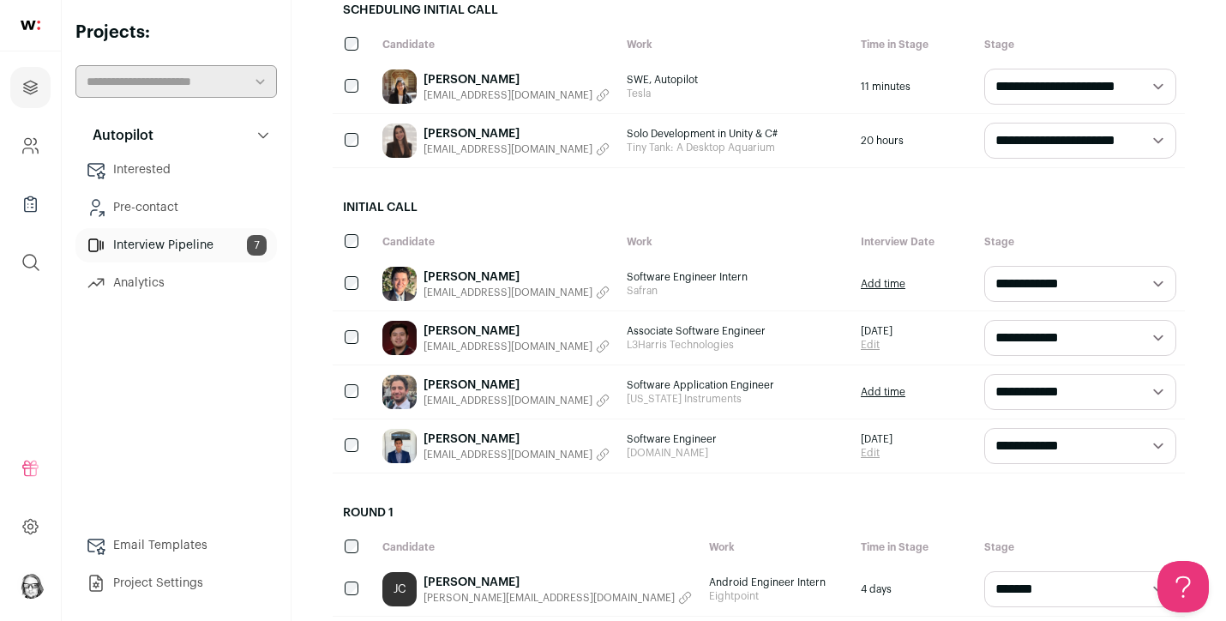
scroll to position [260, 0]
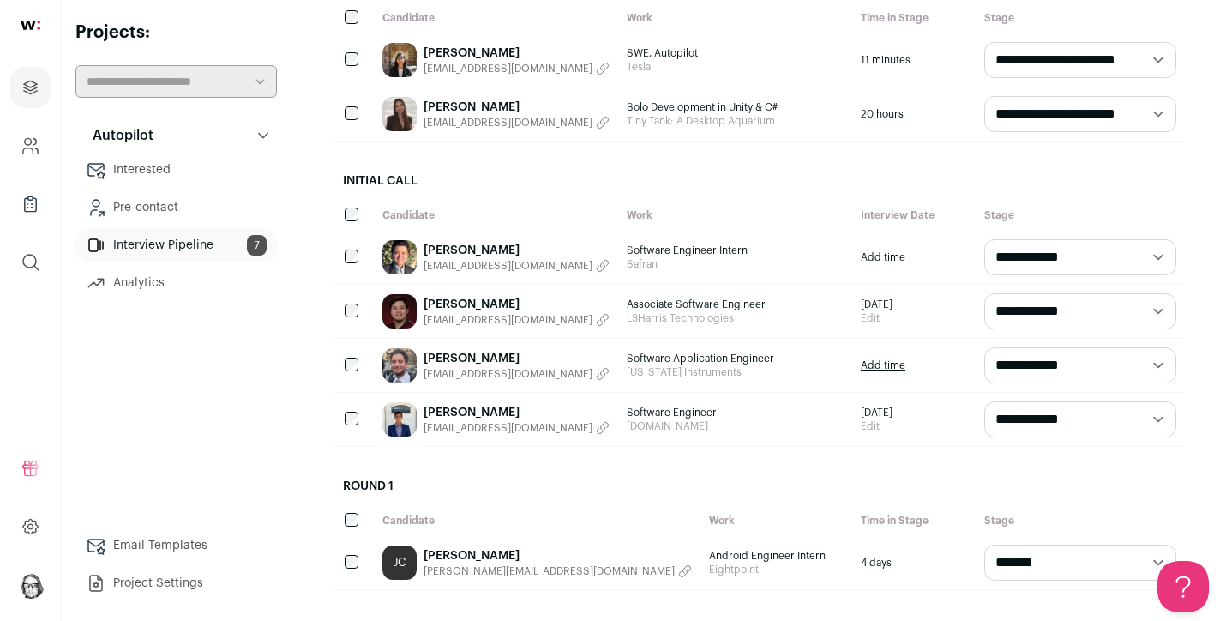
click at [888, 367] on link "Add time" at bounding box center [883, 365] width 45 height 14
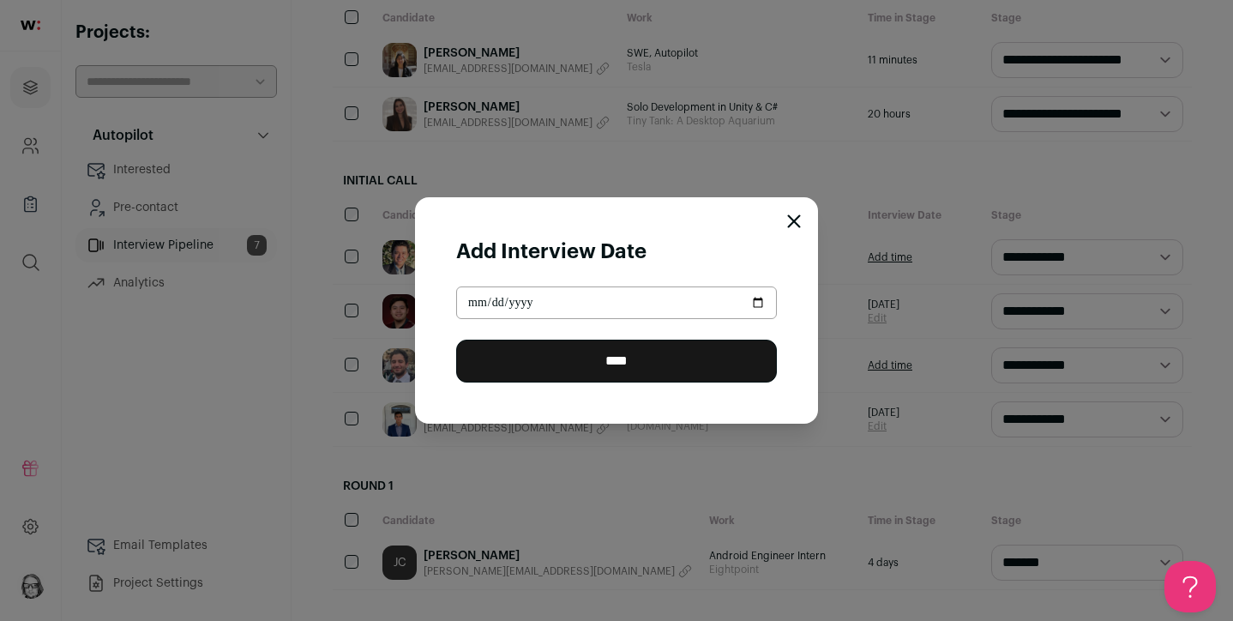
click at [482, 299] on input "Close modal via background" at bounding box center [616, 302] width 321 height 33
type input "**********"
click at [612, 361] on input "****" at bounding box center [616, 361] width 321 height 43
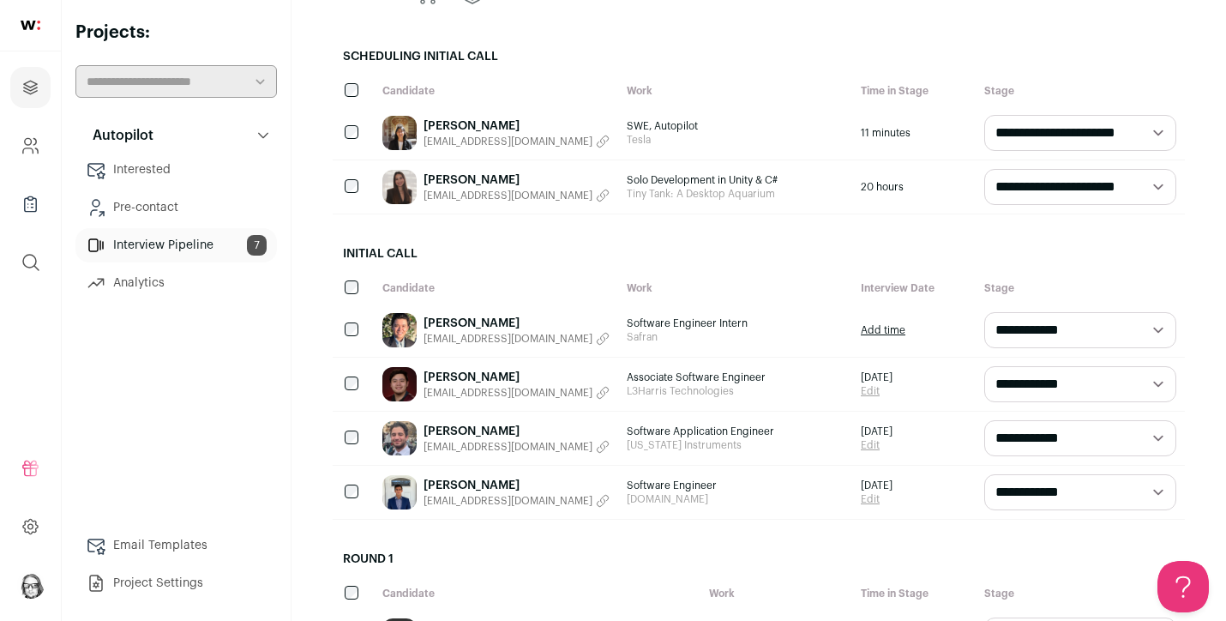
scroll to position [186, 0]
select select "**********"
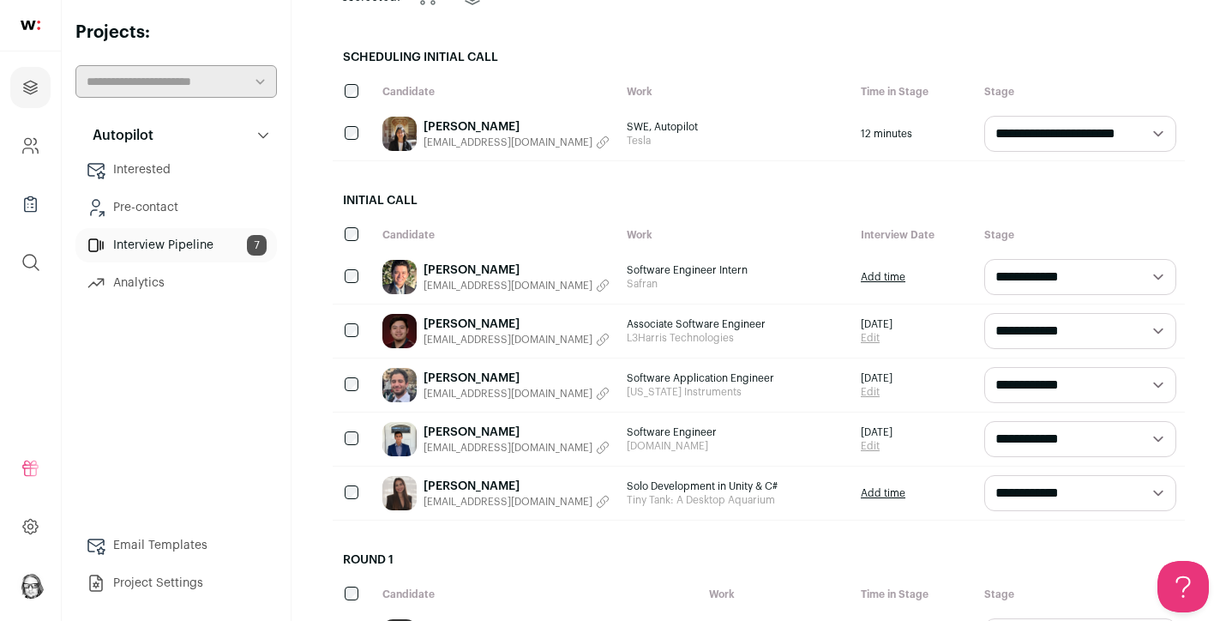
scroll to position [0, 0]
click at [883, 493] on link "Add time" at bounding box center [883, 493] width 45 height 14
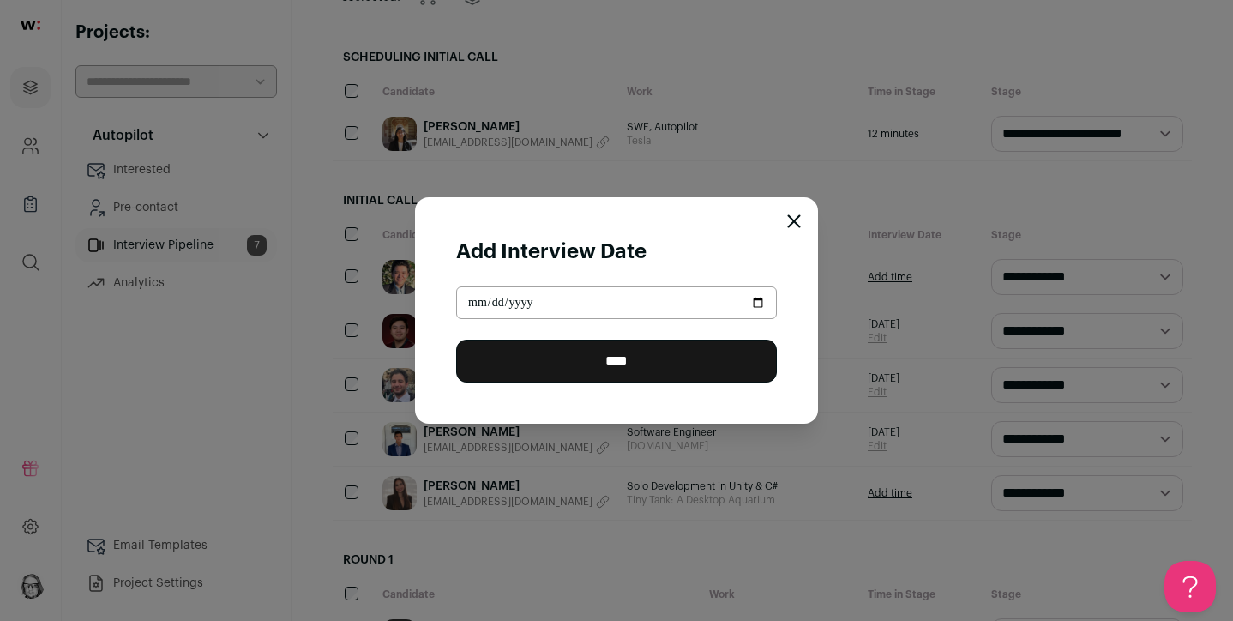
click at [472, 308] on input "Close modal via background" at bounding box center [616, 302] width 321 height 33
type input "**********"
click at [634, 367] on input "****" at bounding box center [616, 361] width 321 height 43
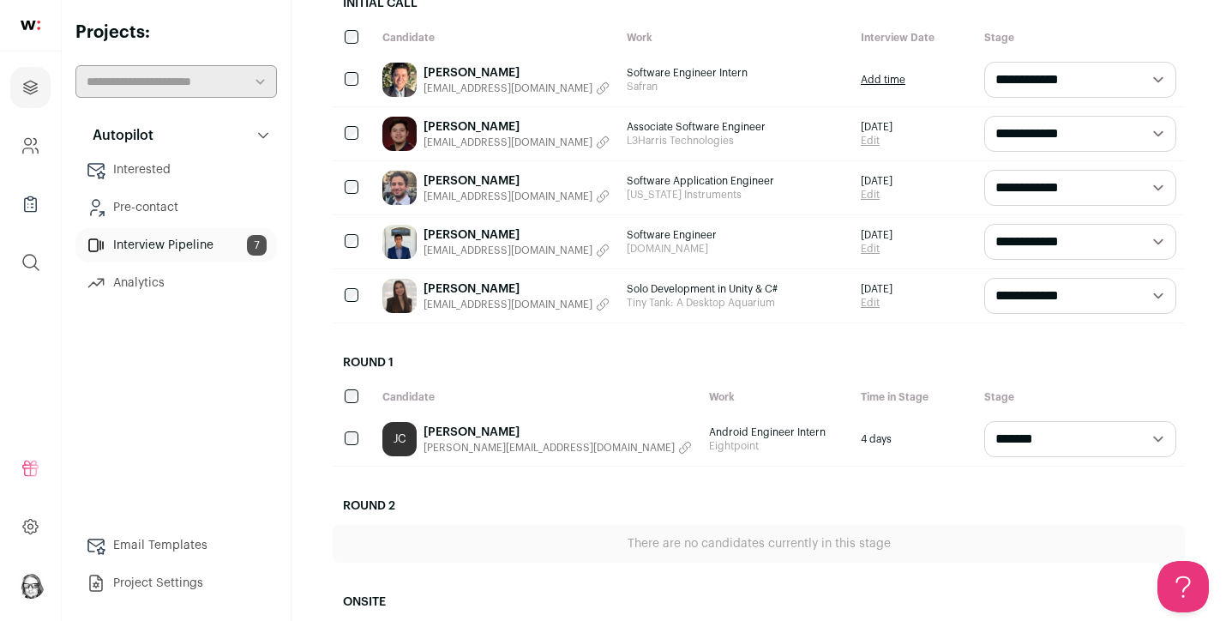
scroll to position [392, 0]
